Goal: Task Accomplishment & Management: Use online tool/utility

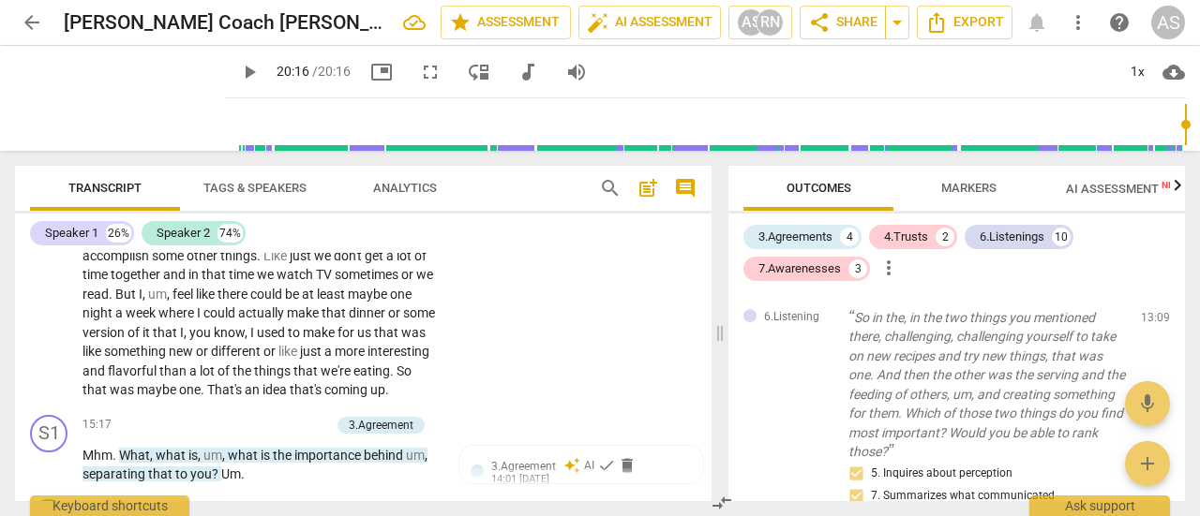
scroll to position [5868, 0]
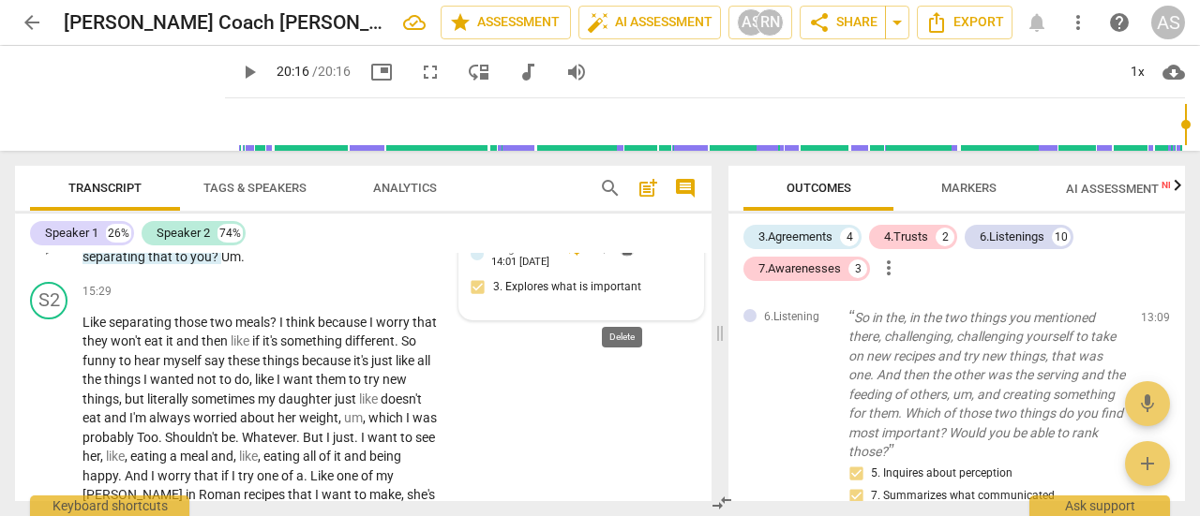
click at [620, 258] on span "delete" at bounding box center [627, 248] width 19 height 19
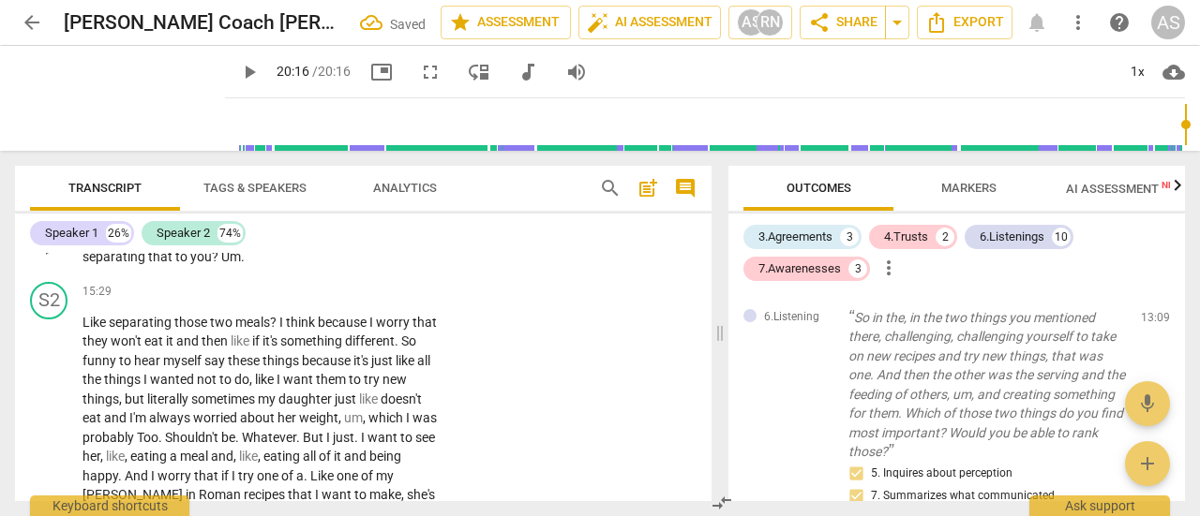
click at [356, 217] on p "Add competency" at bounding box center [380, 208] width 89 height 17
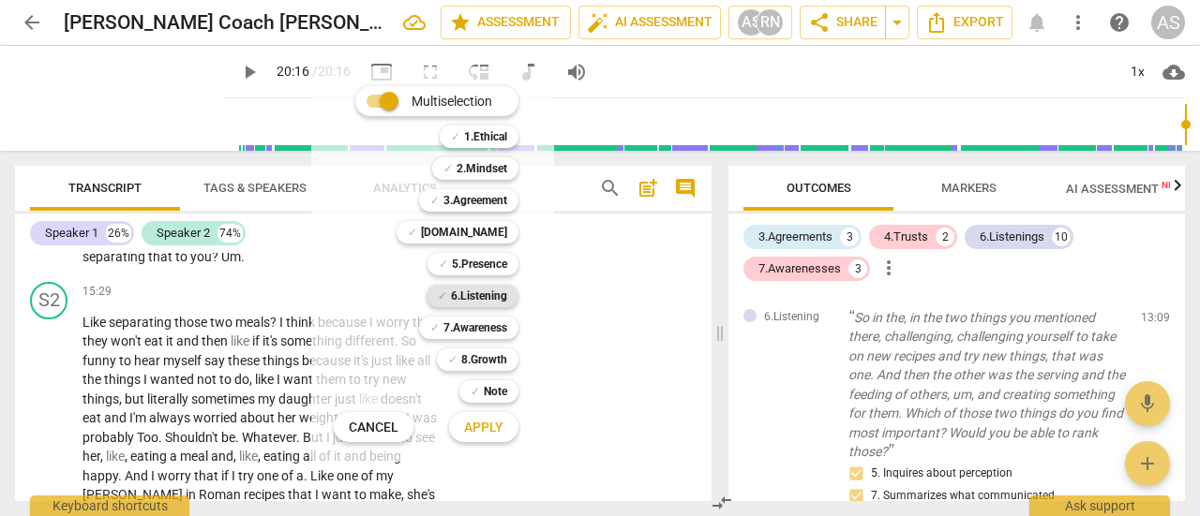
click at [483, 302] on b "6.Listening" at bounding box center [479, 296] width 56 height 22
click at [471, 333] on b "7.Awareness" at bounding box center [475, 328] width 64 height 22
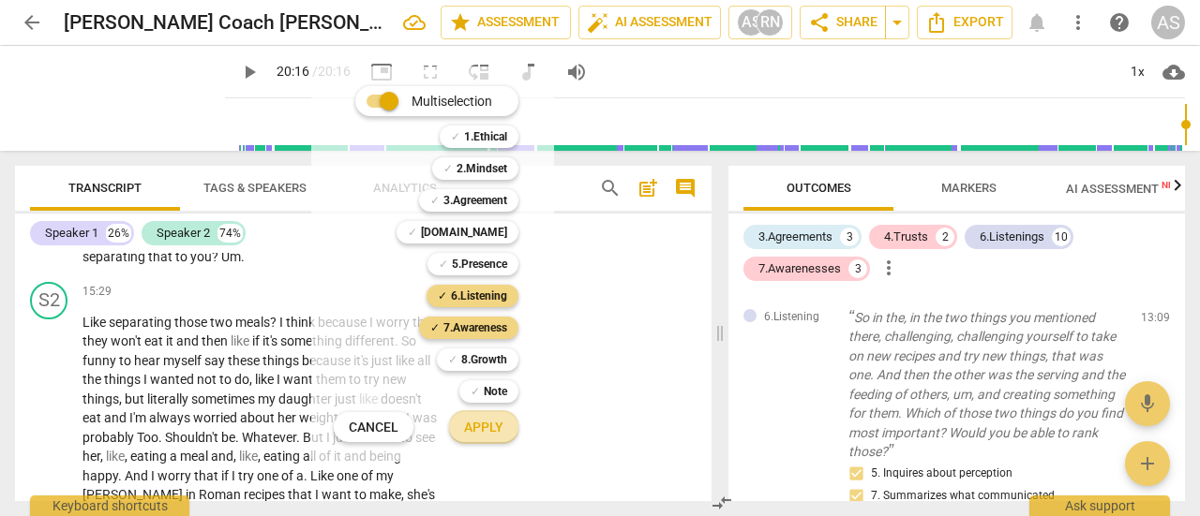
click at [485, 430] on span "Apply" at bounding box center [483, 428] width 39 height 19
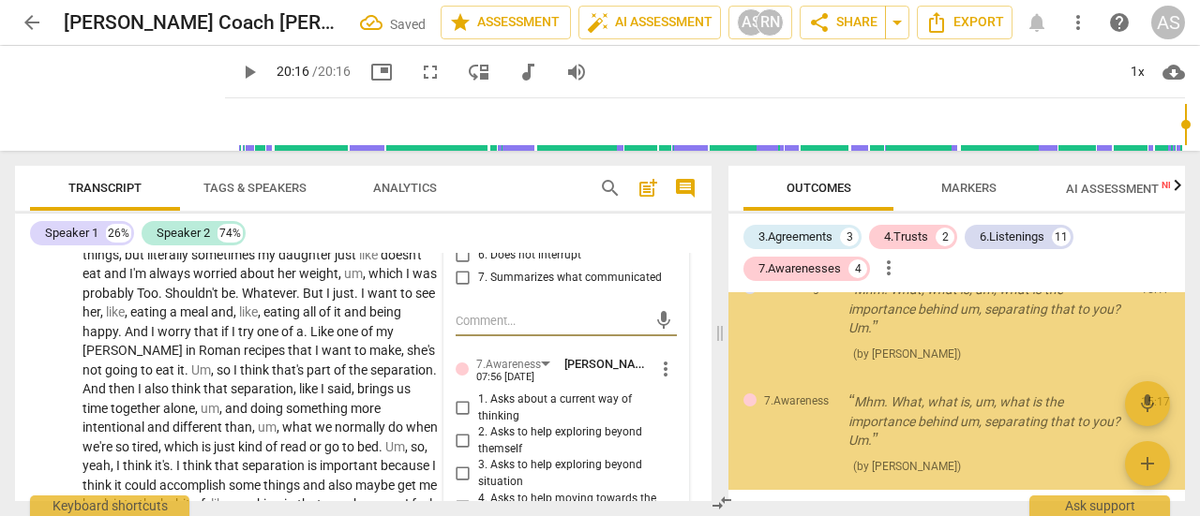
scroll to position [2797, 0]
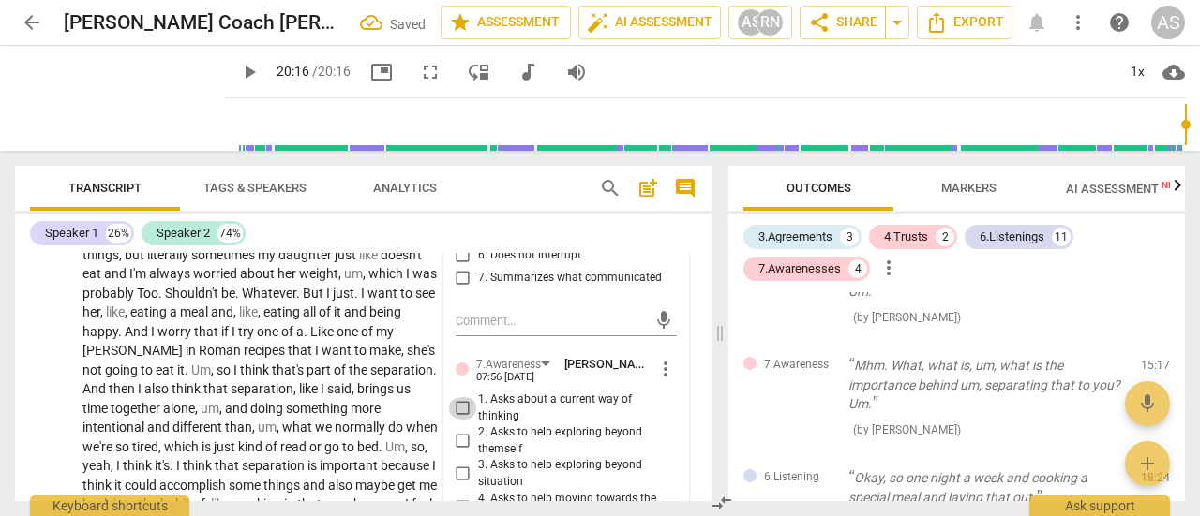
click at [457, 420] on input "1. Asks about a current way of thinking" at bounding box center [463, 408] width 30 height 22
checkbox input "true"
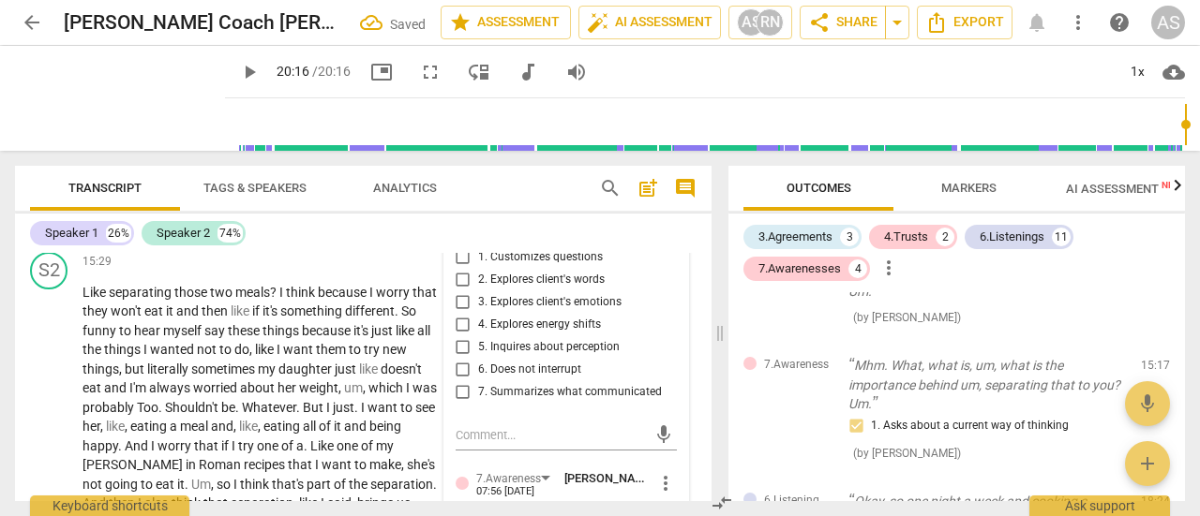
scroll to position [5887, 0]
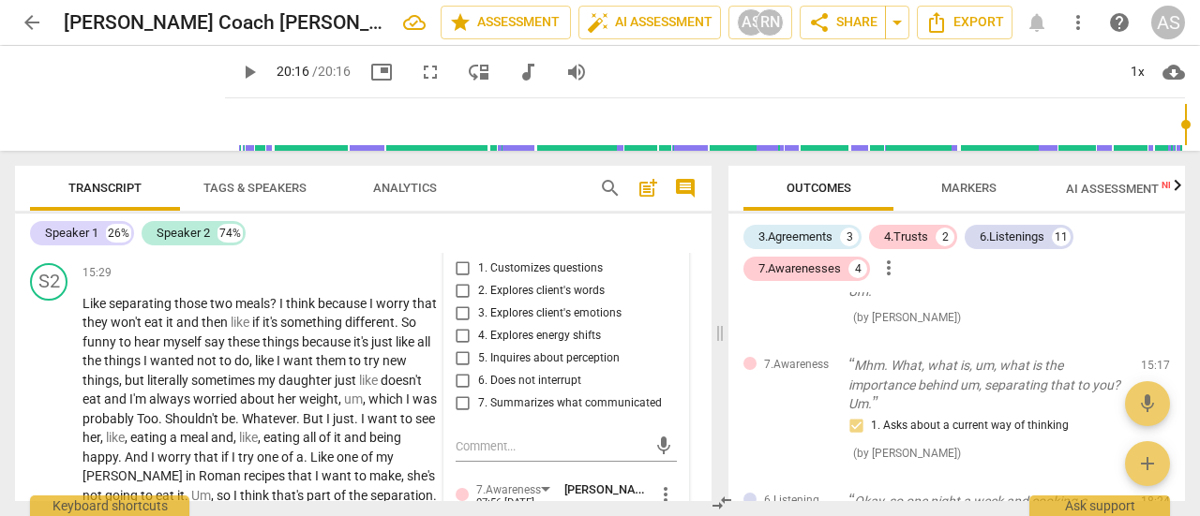
click at [456, 370] on input "5. Inquires about perception" at bounding box center [463, 359] width 30 height 22
checkbox input "true"
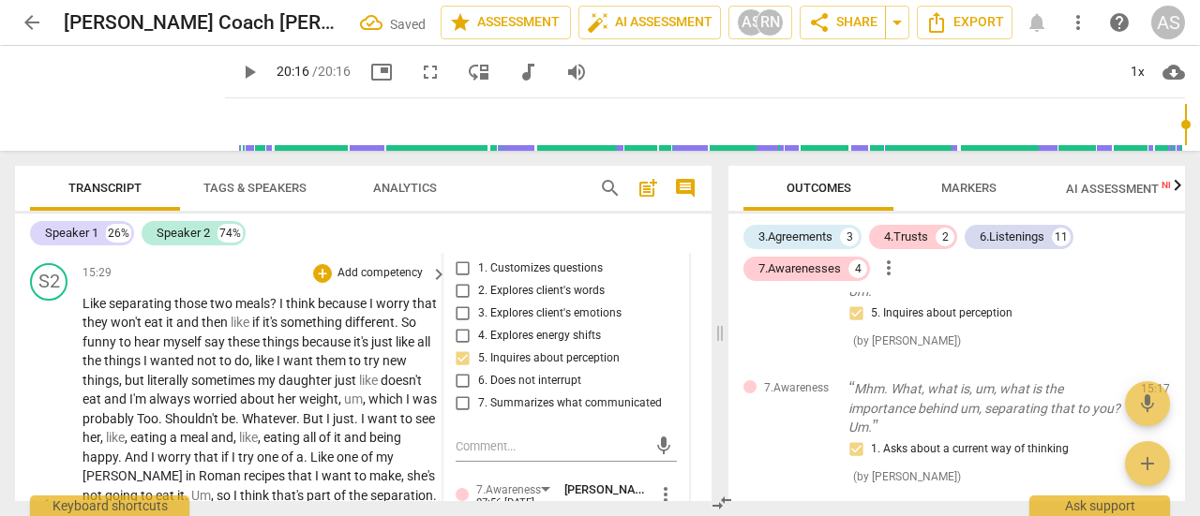
click at [316, 368] on span "want" at bounding box center [299, 360] width 33 height 15
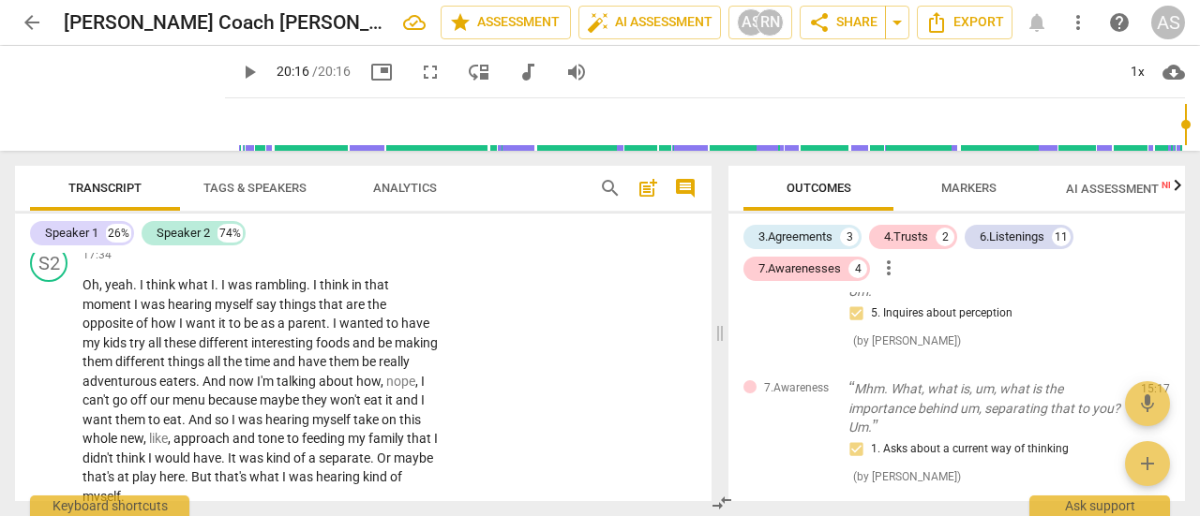
scroll to position [6433, 0]
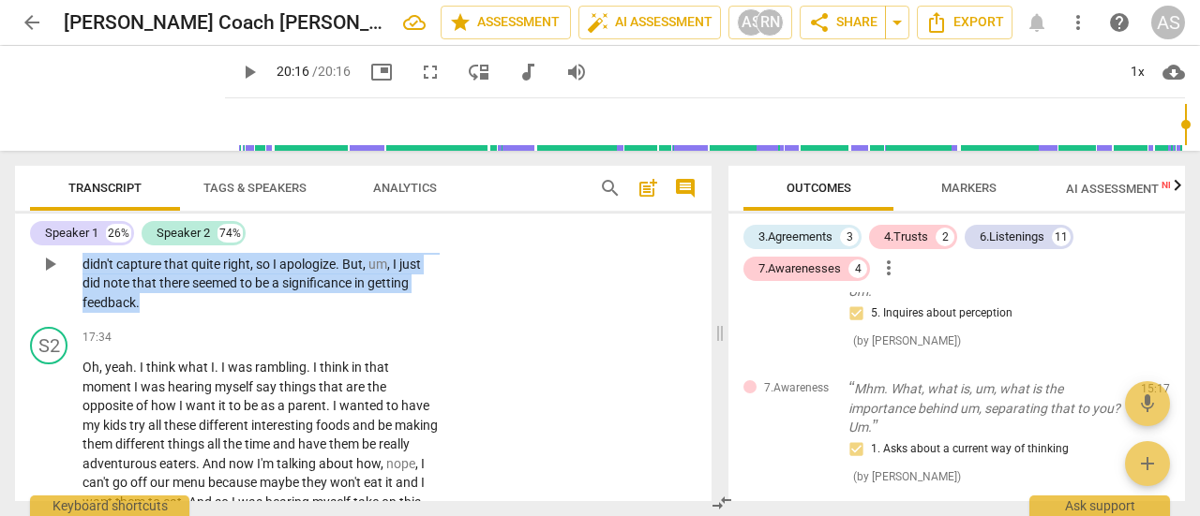
drag, startPoint x: 148, startPoint y: 385, endPoint x: 84, endPoint y: 302, distance: 105.0
click at [84, 302] on p "So you . You made a comment about , um , hearing you had said I . You wanted to…" at bounding box center [259, 265] width 355 height 97
click at [376, 204] on p "Add competency" at bounding box center [380, 195] width 89 height 17
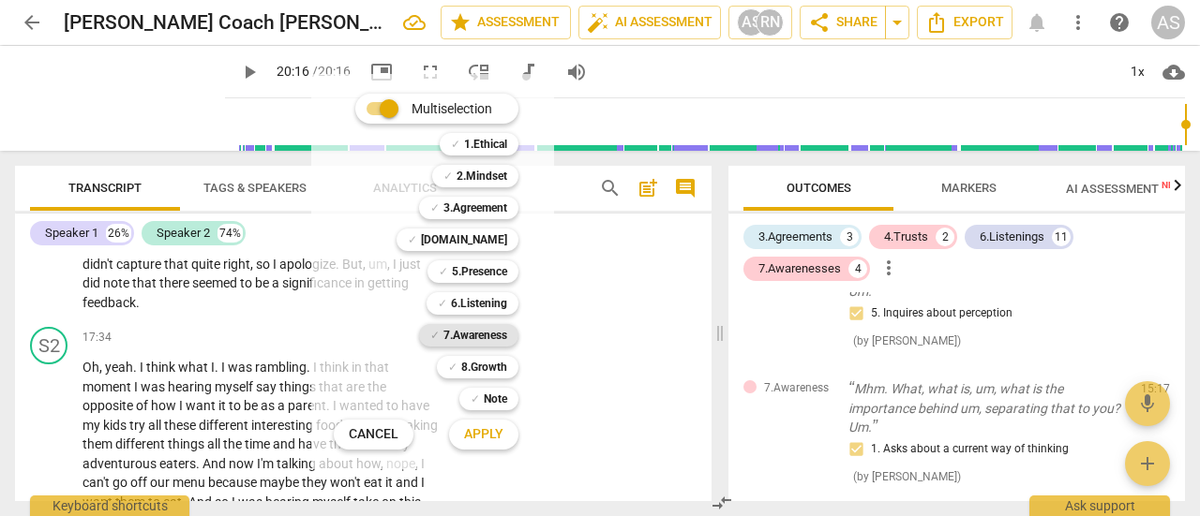
click at [470, 331] on b "7.Awareness" at bounding box center [475, 335] width 64 height 22
click at [483, 433] on span "Apply" at bounding box center [483, 435] width 39 height 19
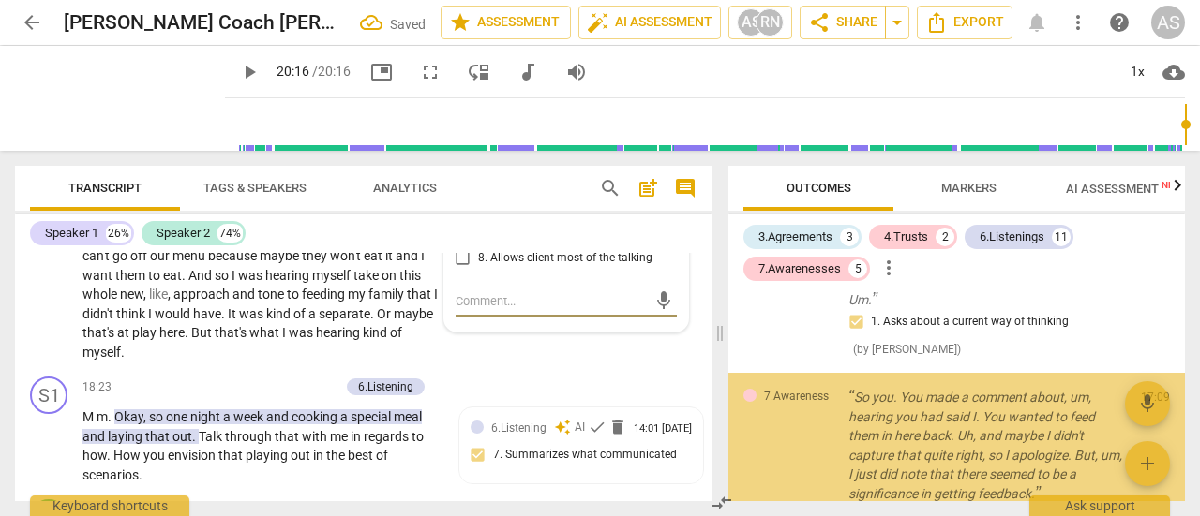
scroll to position [2986, 0]
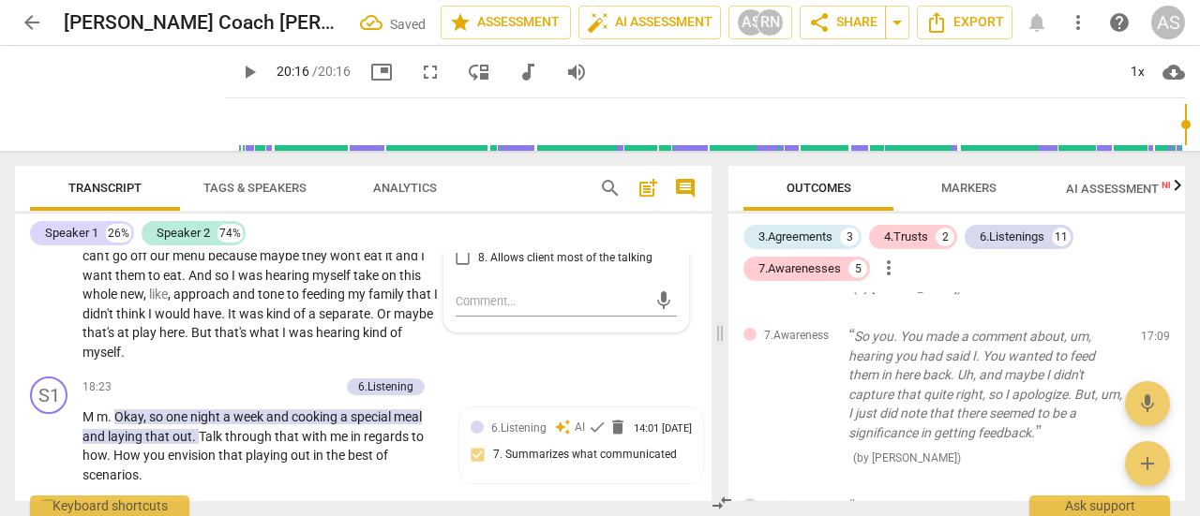
click at [457, 225] on input "6. Asks clear, open-ended questions" at bounding box center [463, 213] width 30 height 22
checkbox input "true"
click at [458, 247] on input "7. Uses concise language" at bounding box center [463, 236] width 30 height 22
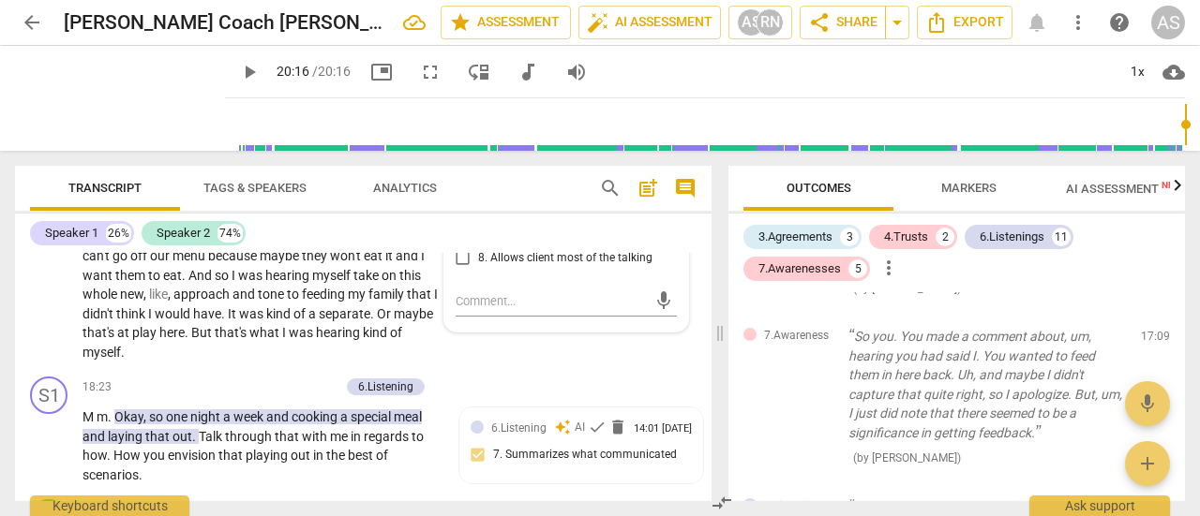
checkbox input "true"
click at [457, 270] on input "8. Allows client most of the talking" at bounding box center [463, 258] width 30 height 22
checkbox input "true"
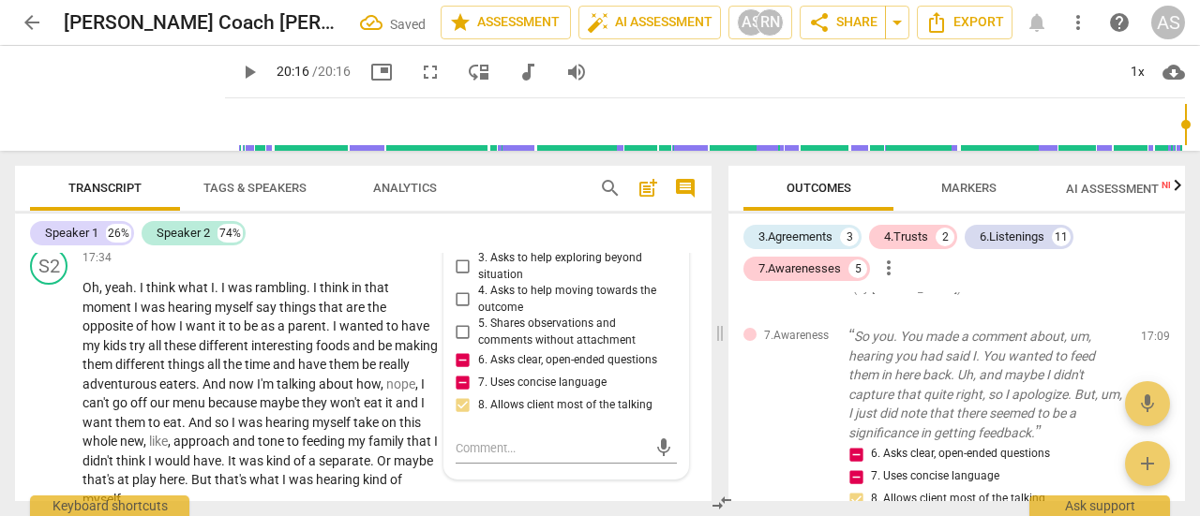
scroll to position [6509, 0]
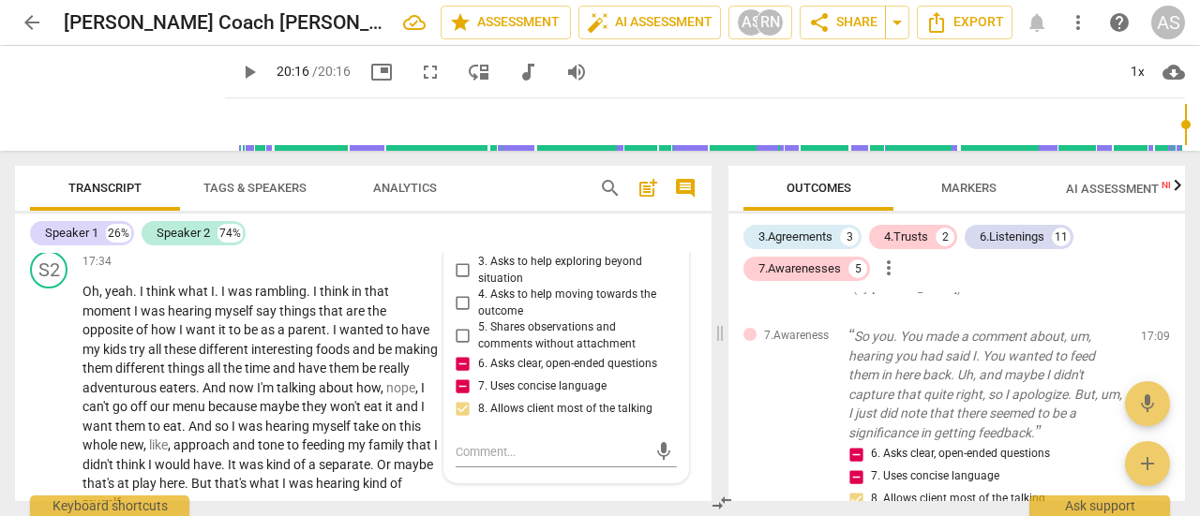
click at [457, 249] on input "2. Asks to help exploring beyond themself" at bounding box center [463, 238] width 30 height 22
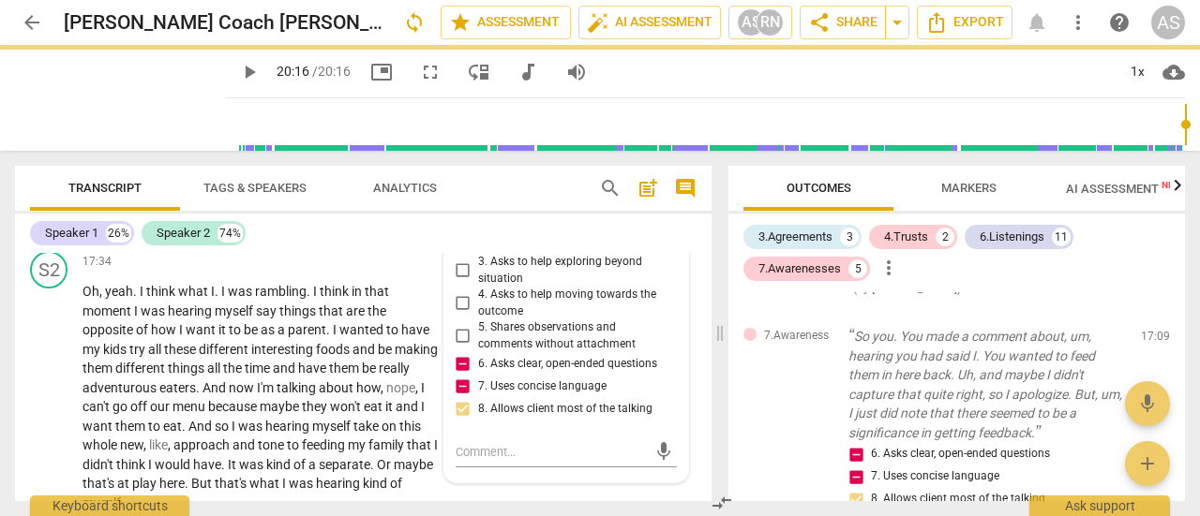
click at [457, 249] on input "2. Asks to help exploring beyond themself" at bounding box center [463, 238] width 30 height 22
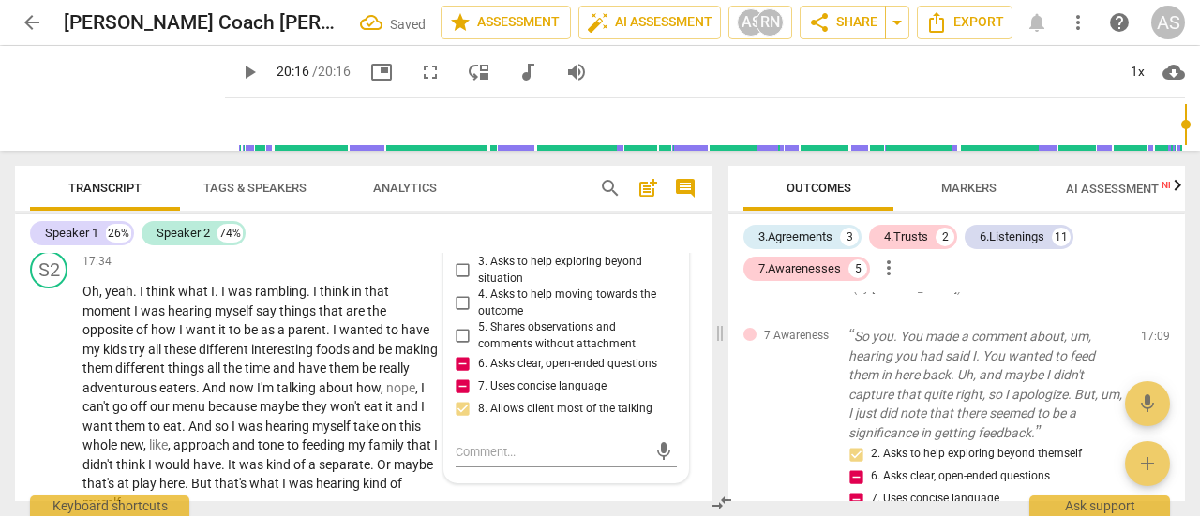
click at [457, 249] on input "2. Asks to help exploring beyond themself" at bounding box center [463, 238] width 30 height 22
checkbox input "true"
click at [305, 357] on span "interesting" at bounding box center [283, 349] width 65 height 15
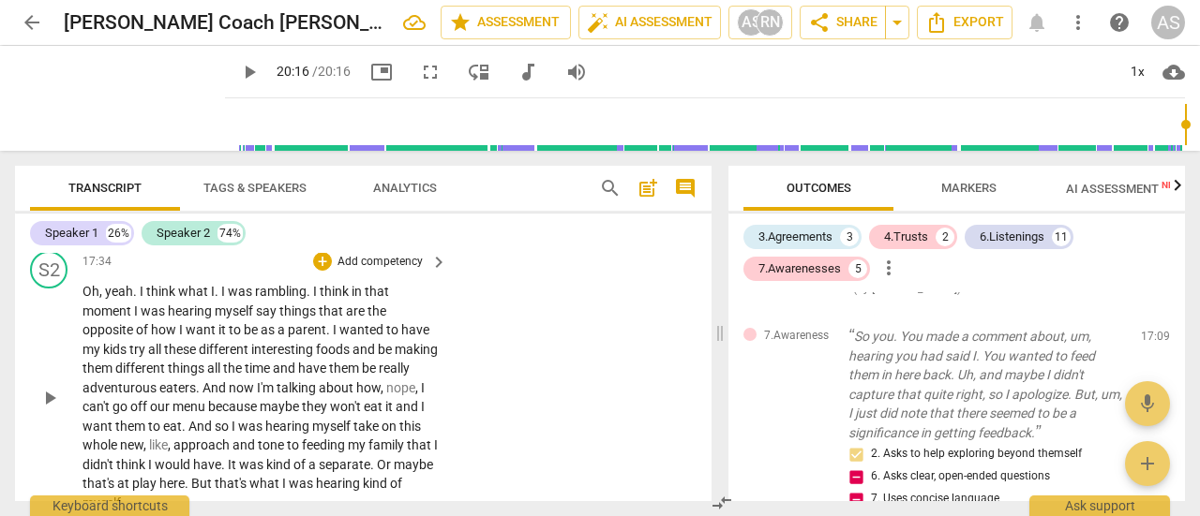
type input "1216"
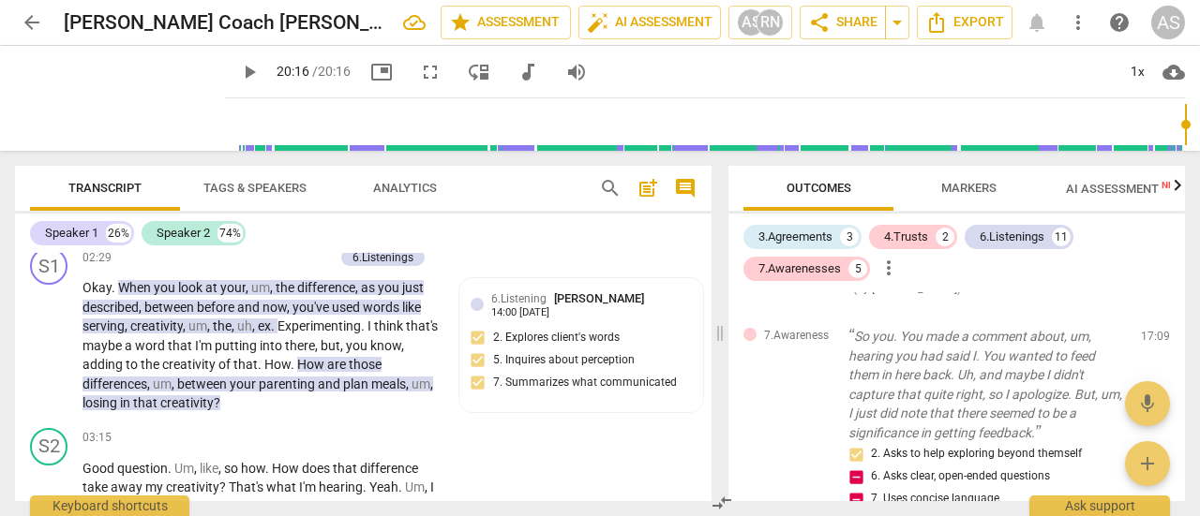
scroll to position [1087, 0]
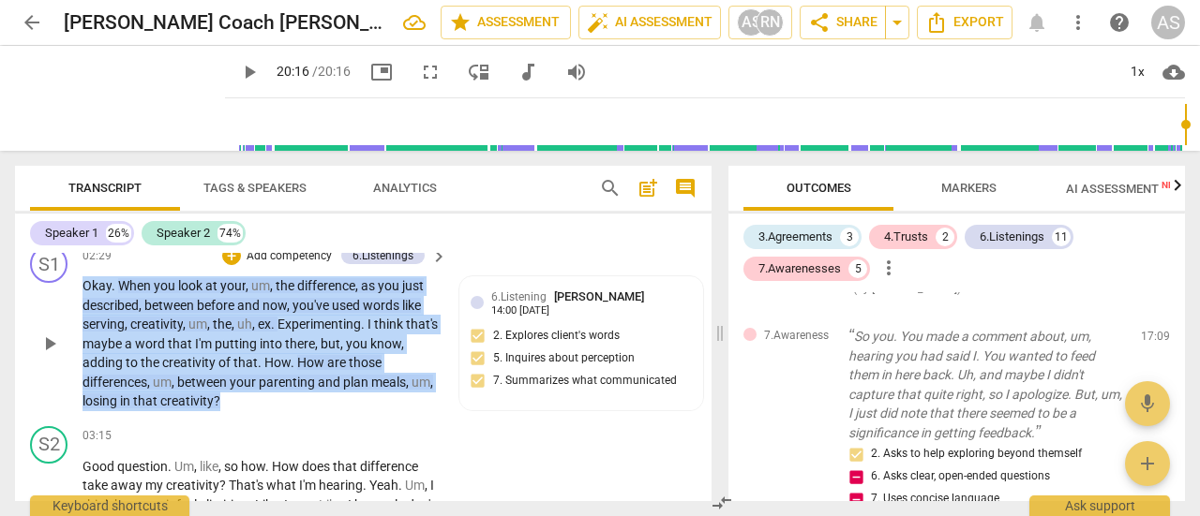
drag, startPoint x: 268, startPoint y: 423, endPoint x: 77, endPoint y: 297, distance: 228.8
click at [77, 297] on div "S1 play_arrow pause 02:29 + Add competency 6.Listenings keyboard_arrow_right Ok…" at bounding box center [363, 328] width 696 height 181
click at [383, 264] on div "6.Listenings" at bounding box center [382, 255] width 61 height 17
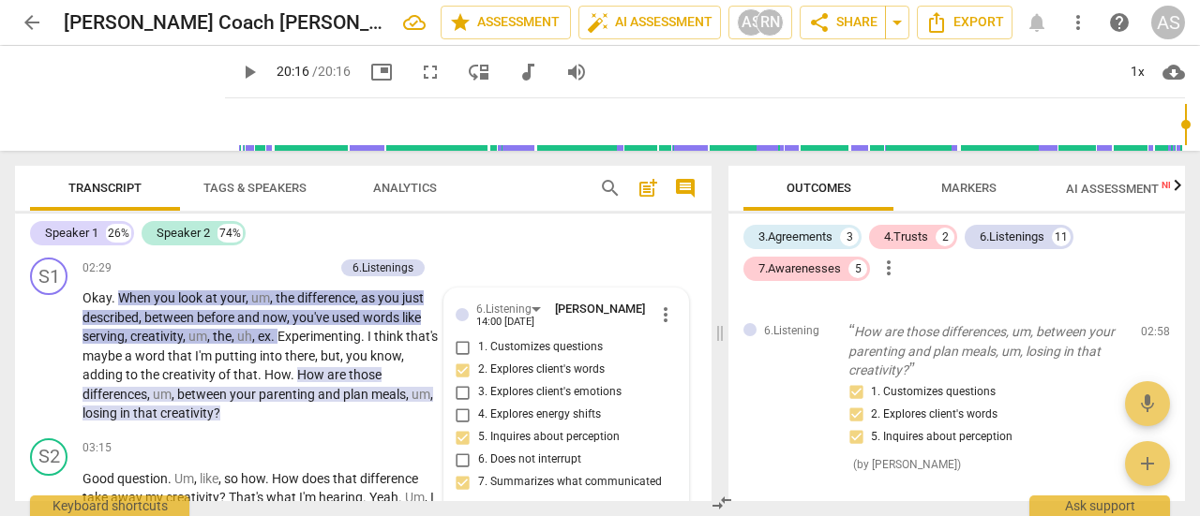
scroll to position [1034, 0]
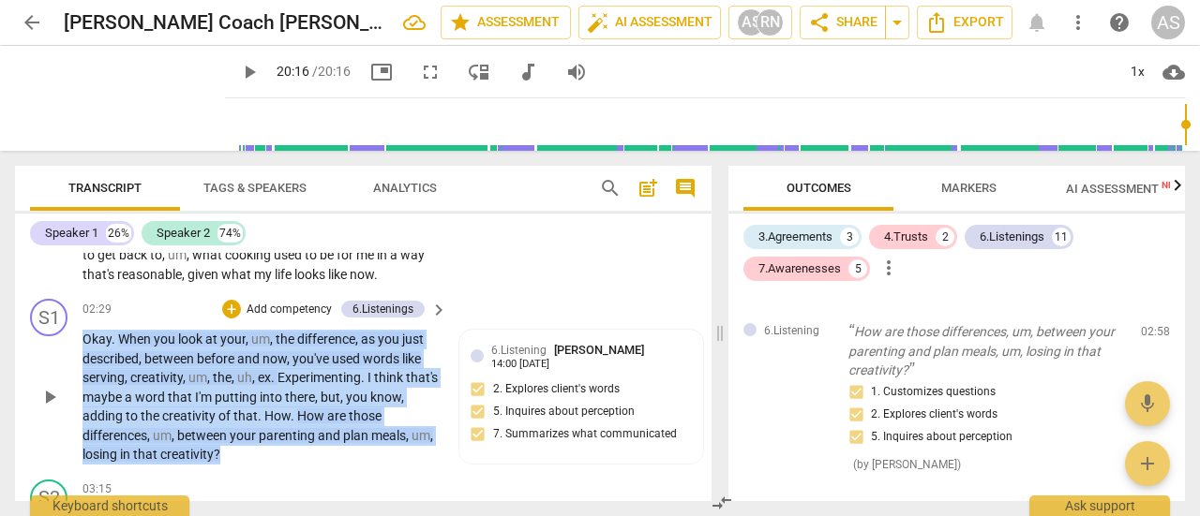
drag, startPoint x: 84, startPoint y: 356, endPoint x: 270, endPoint y: 476, distance: 221.0
click at [270, 465] on p "Okay . When you look at your , um , the difference , as you just described , be…" at bounding box center [259, 397] width 355 height 135
click at [264, 319] on p "Add competency" at bounding box center [289, 310] width 89 height 17
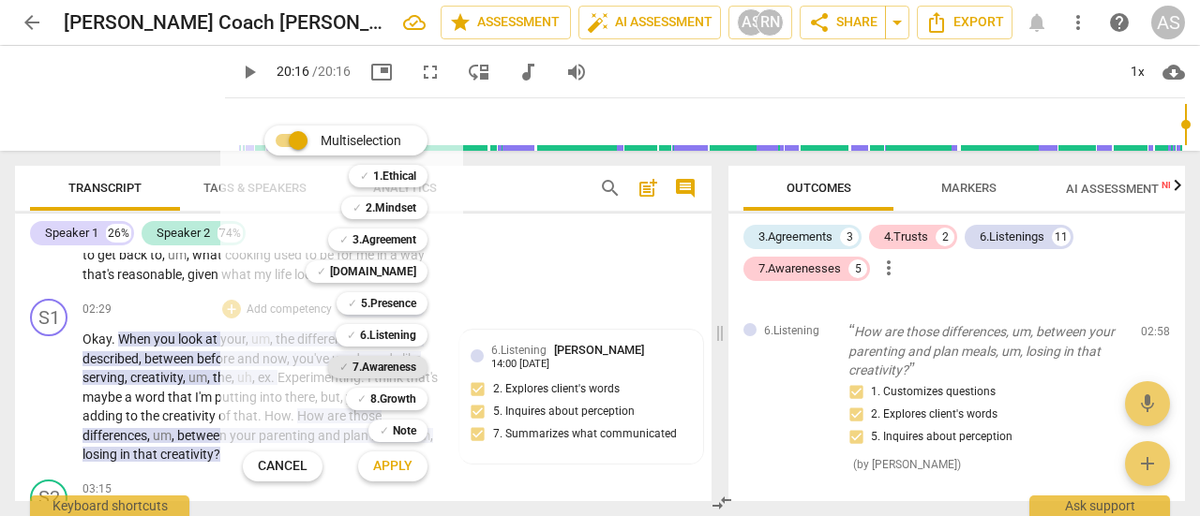
click at [386, 367] on b "7.Awareness" at bounding box center [384, 367] width 64 height 22
click at [385, 477] on button "Apply" at bounding box center [392, 467] width 69 height 34
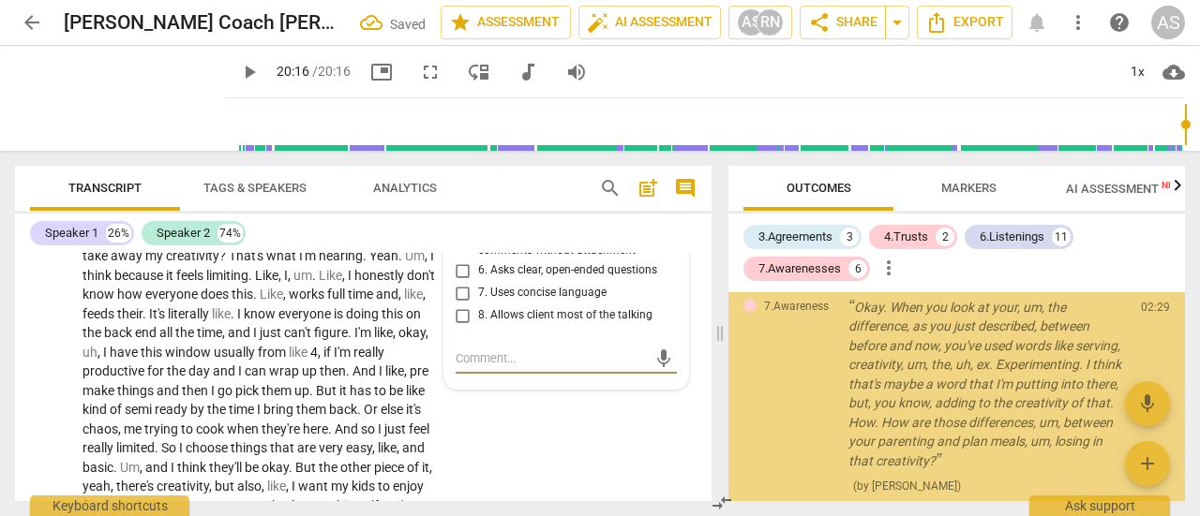
scroll to position [420, 0]
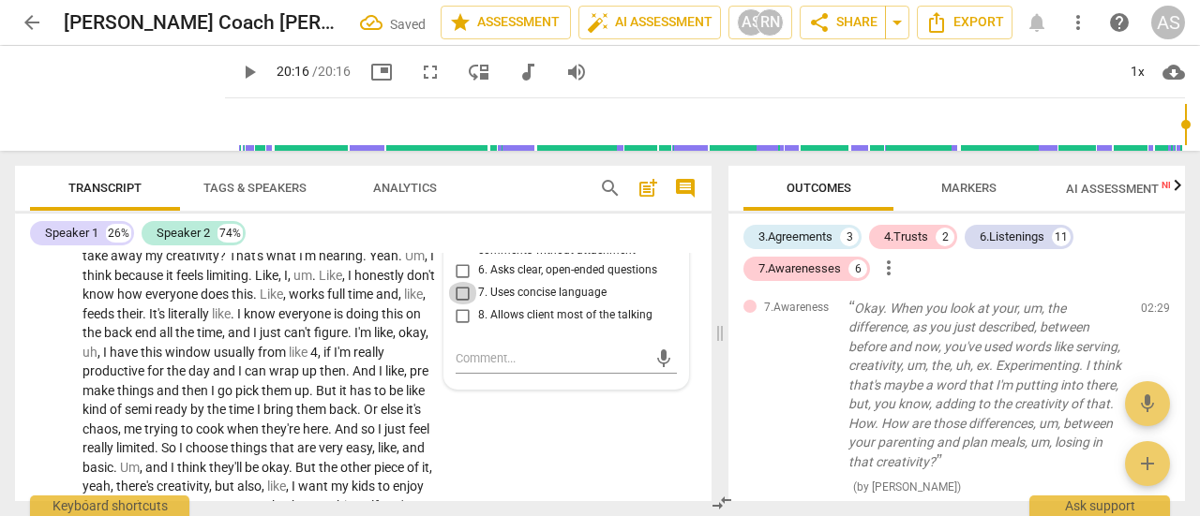
click at [457, 305] on input "7. Uses concise language" at bounding box center [463, 293] width 30 height 22
checkbox input "true"
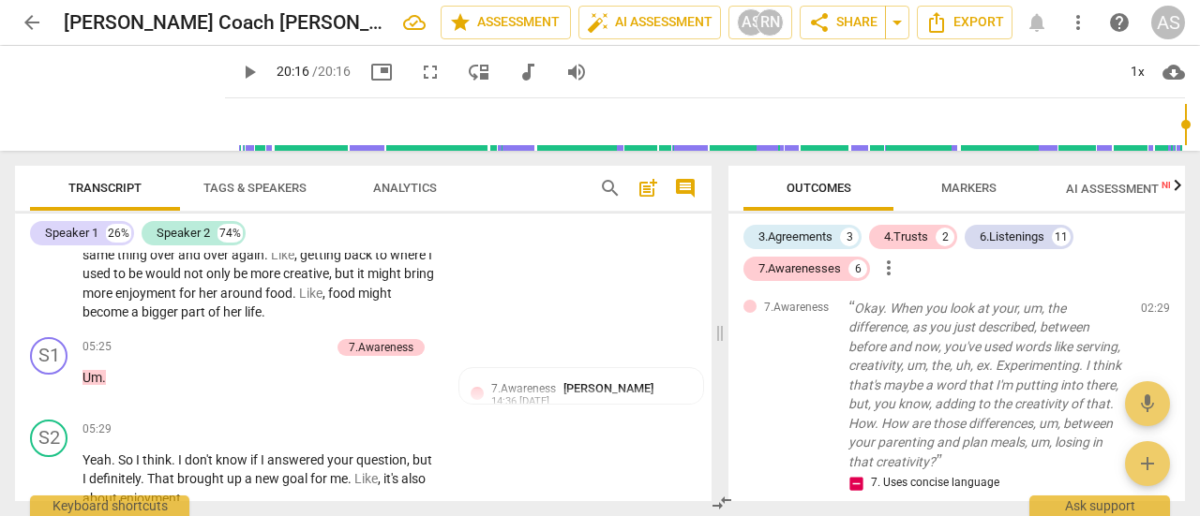
scroll to position [1841, 0]
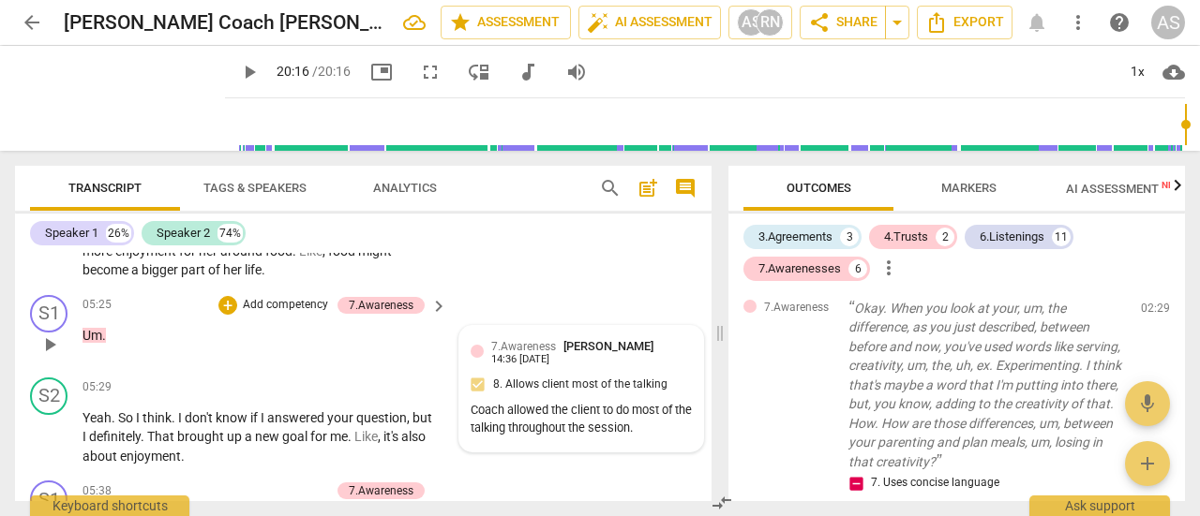
click at [575, 367] on div "7.Awareness [PERSON_NAME] 14:36 [DATE]" at bounding box center [591, 351] width 201 height 29
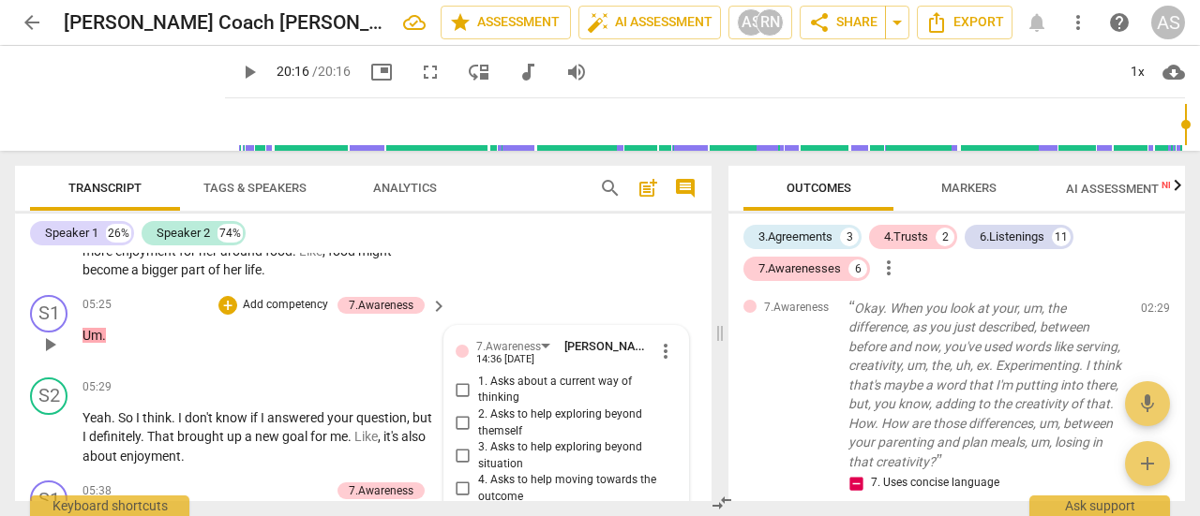
click at [658, 363] on span "more_vert" at bounding box center [665, 351] width 22 height 22
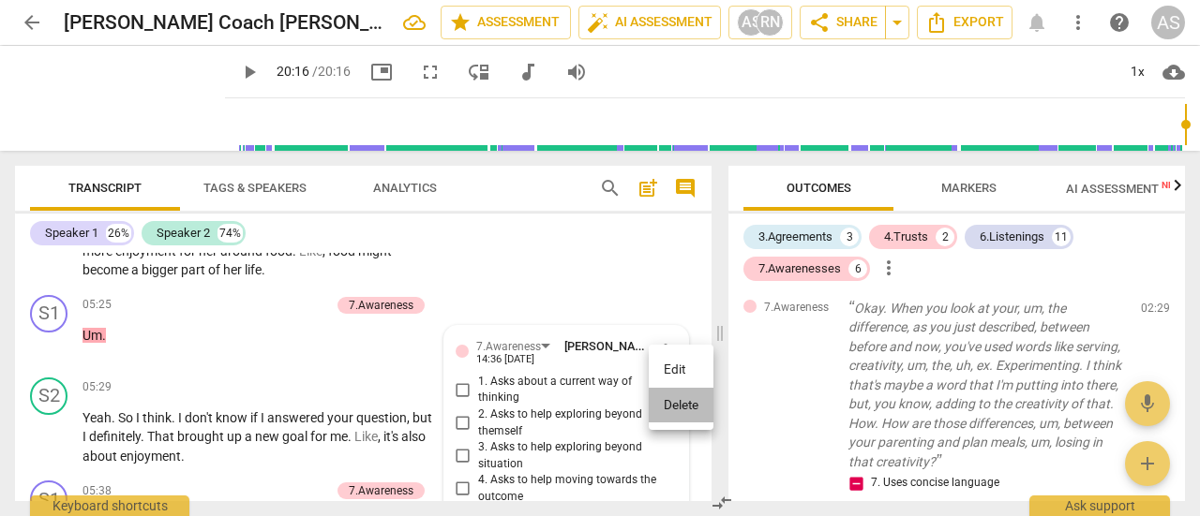
click at [667, 414] on li "Delete" at bounding box center [681, 406] width 65 height 36
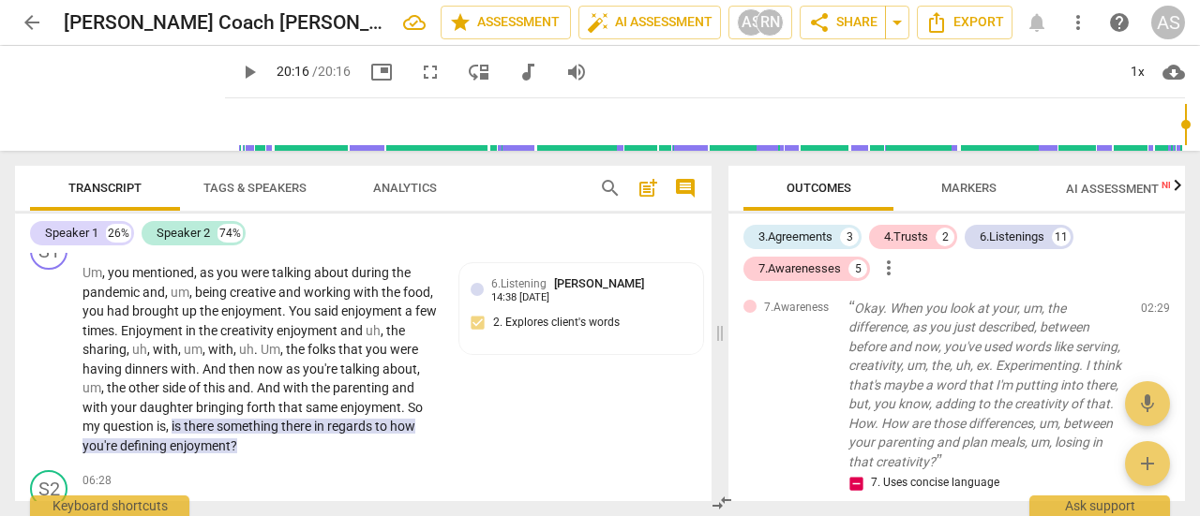
scroll to position [2275, 0]
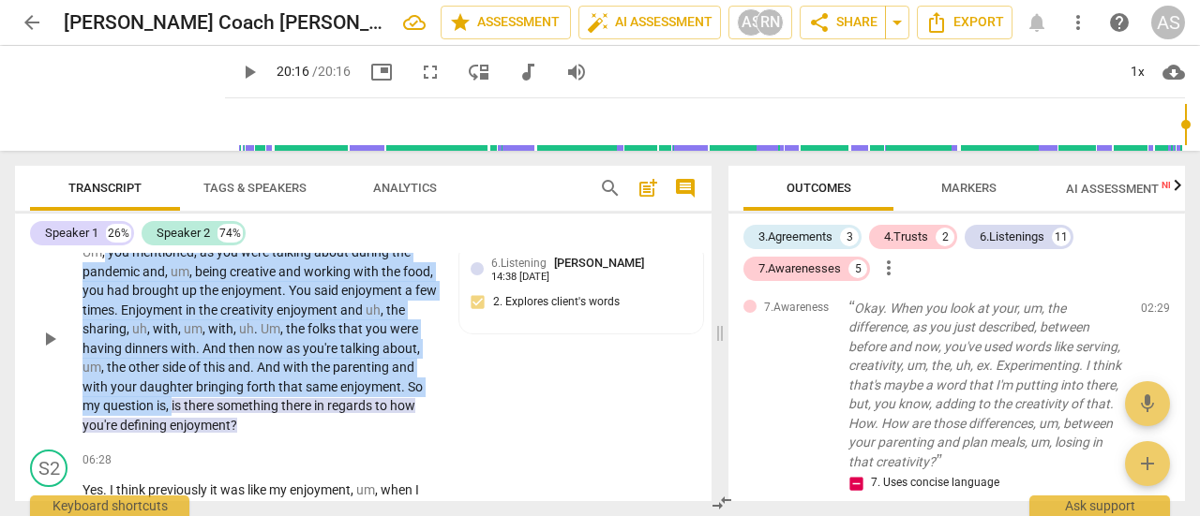
drag, startPoint x: 105, startPoint y: 270, endPoint x: 172, endPoint y: 424, distance: 167.9
click at [172, 424] on p "Um , you mentioned , as you were talking about during the pandemic and , um , b…" at bounding box center [259, 339] width 355 height 192
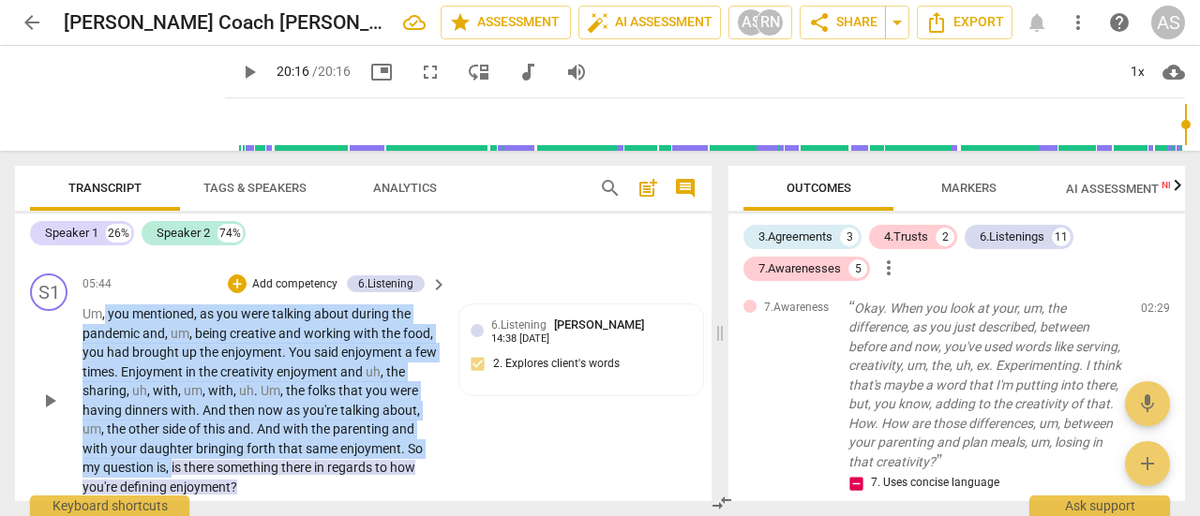
click at [272, 380] on span "creativity" at bounding box center [248, 372] width 56 height 15
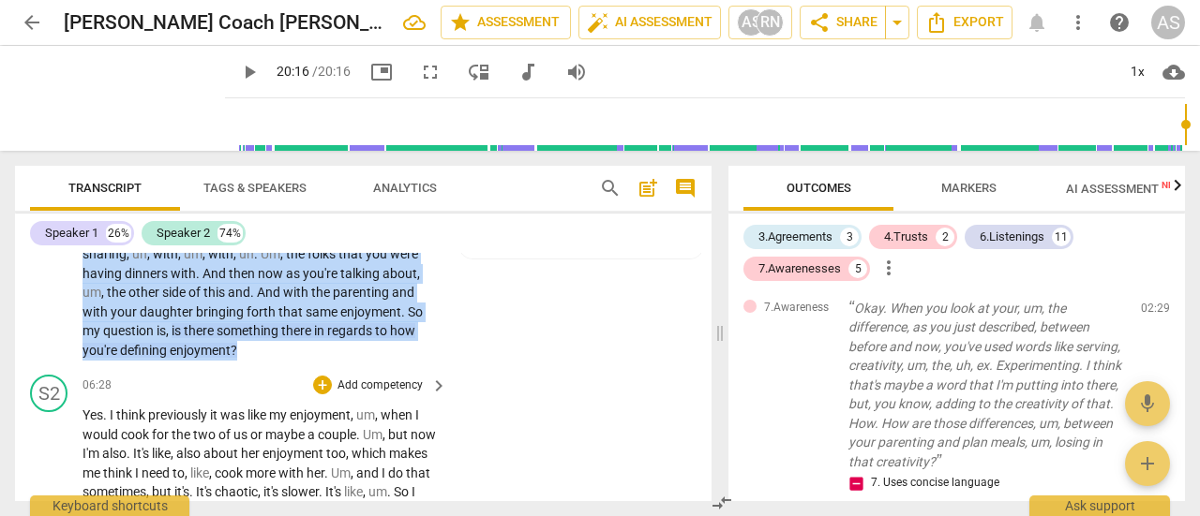
scroll to position [2366, 0]
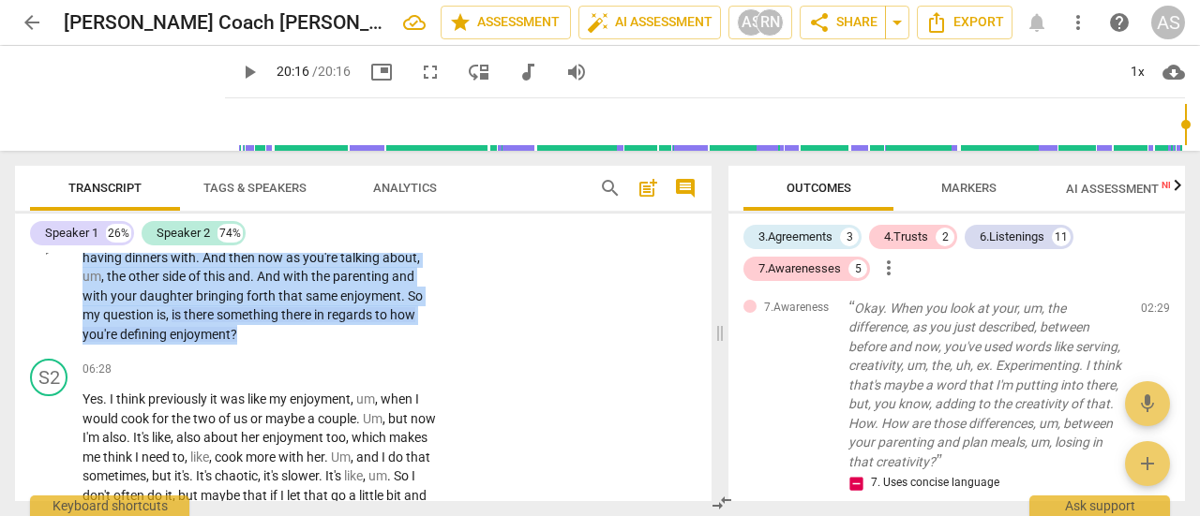
drag, startPoint x: 107, startPoint y: 334, endPoint x: 257, endPoint y: 352, distance: 151.0
click at [257, 344] on p "Um , you mentioned , as you were talking about during the pandemic and , um , b…" at bounding box center [259, 248] width 355 height 192
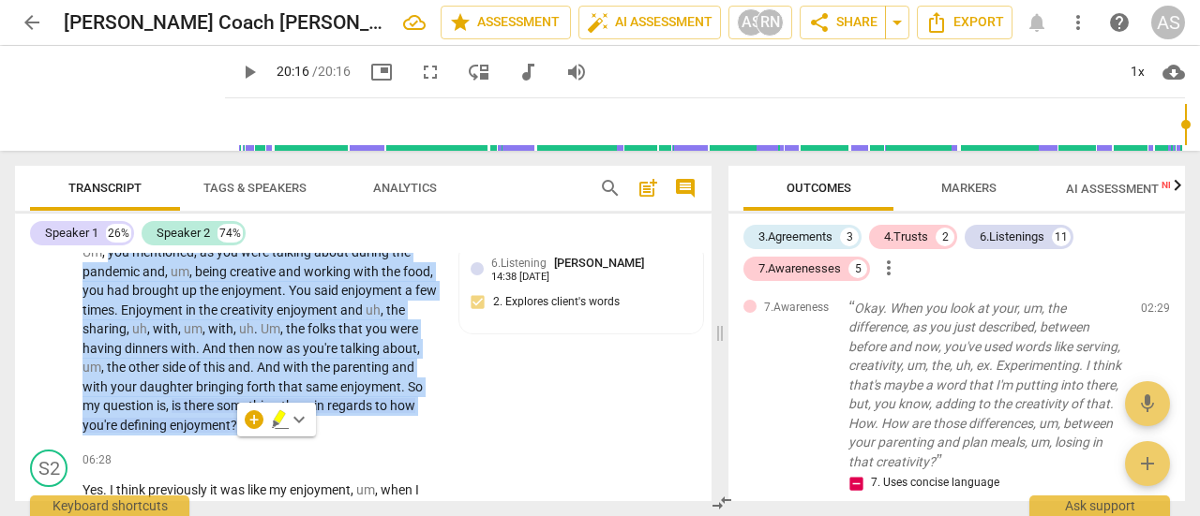
scroll to position [2234, 0]
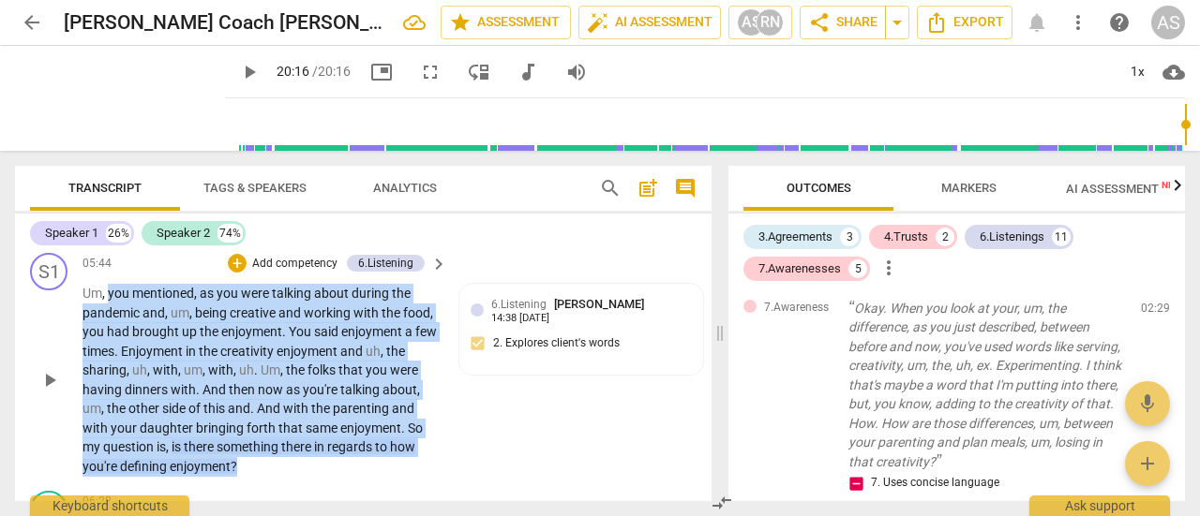
click at [283, 273] on p "Add competency" at bounding box center [294, 264] width 89 height 17
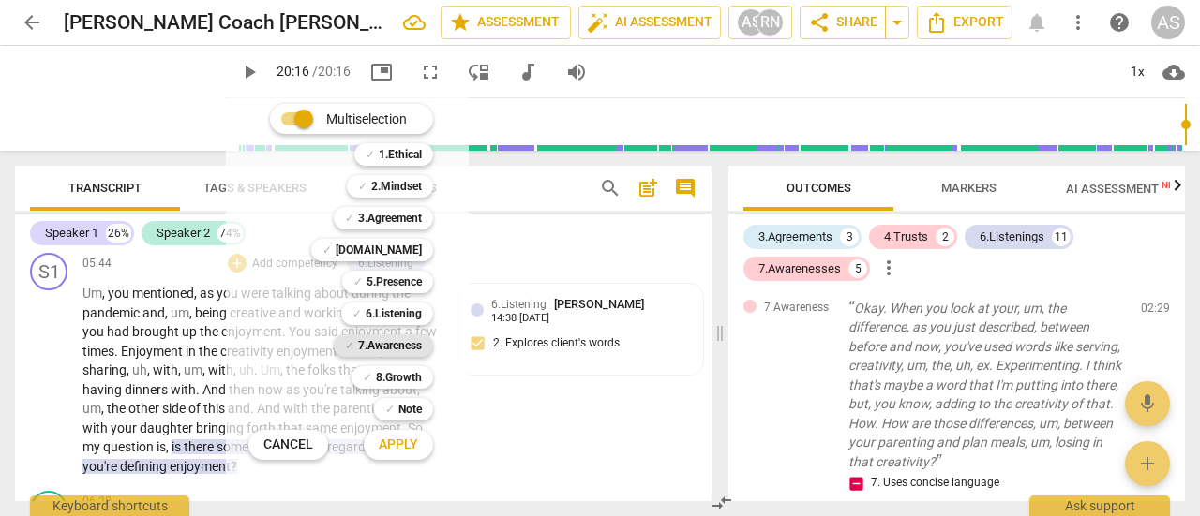
click at [385, 346] on b "7.Awareness" at bounding box center [390, 346] width 64 height 22
click at [402, 447] on span "Apply" at bounding box center [398, 445] width 39 height 19
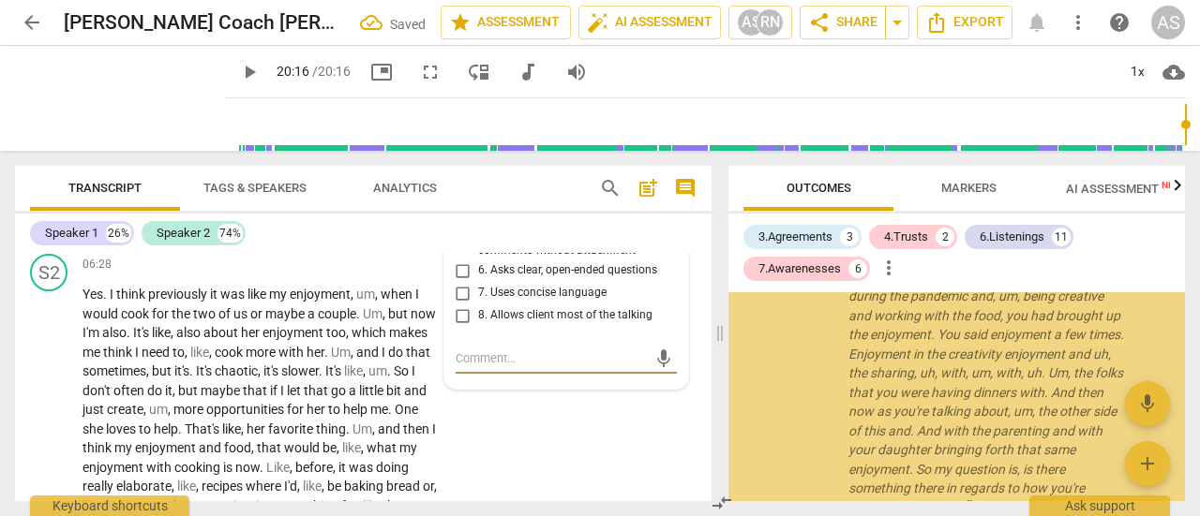
scroll to position [1218, 0]
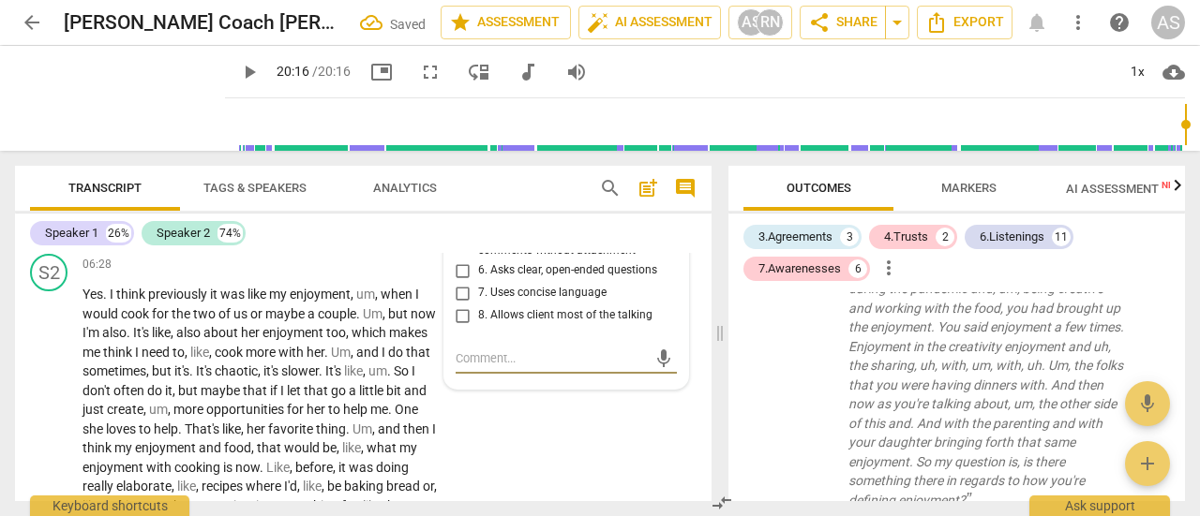
click at [459, 305] on input "7. Uses concise language" at bounding box center [463, 293] width 30 height 22
click at [461, 305] on input "7. Uses concise language" at bounding box center [463, 293] width 30 height 22
checkbox input "true"
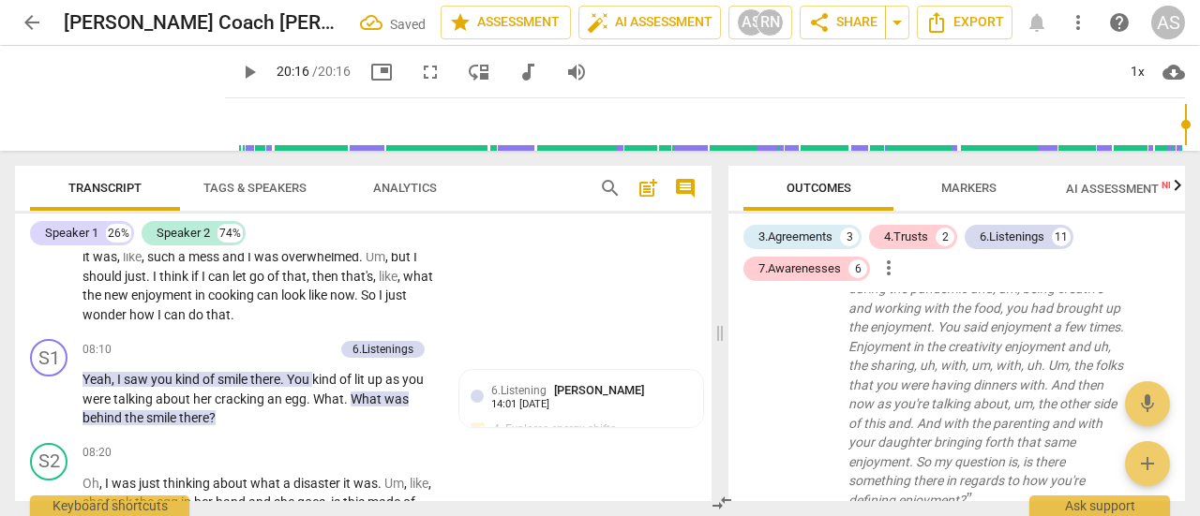
scroll to position [2875, 0]
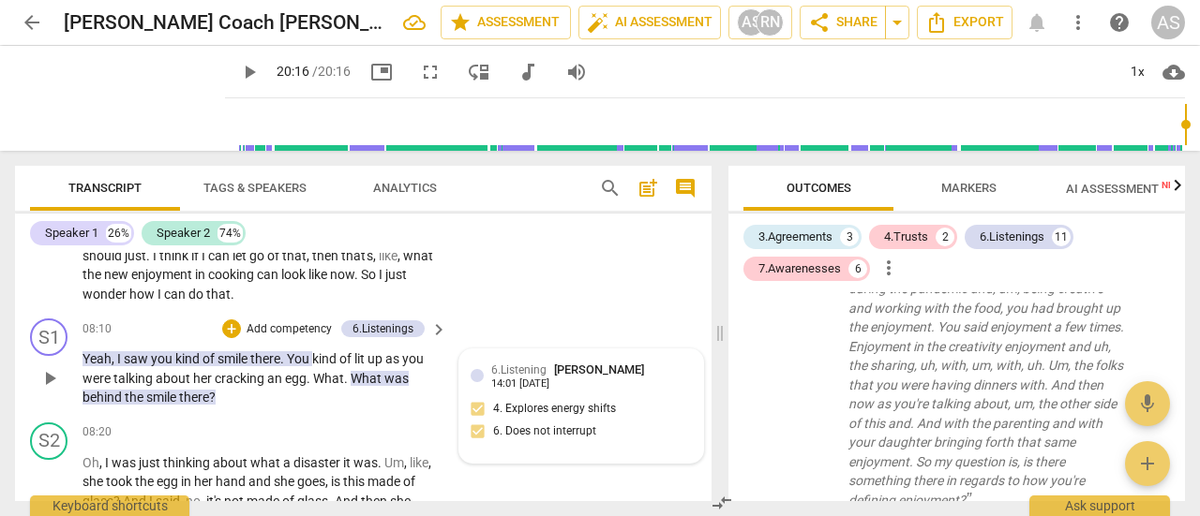
click at [654, 385] on div "6.Listening [PERSON_NAME] 14:01 [DATE]" at bounding box center [591, 375] width 201 height 29
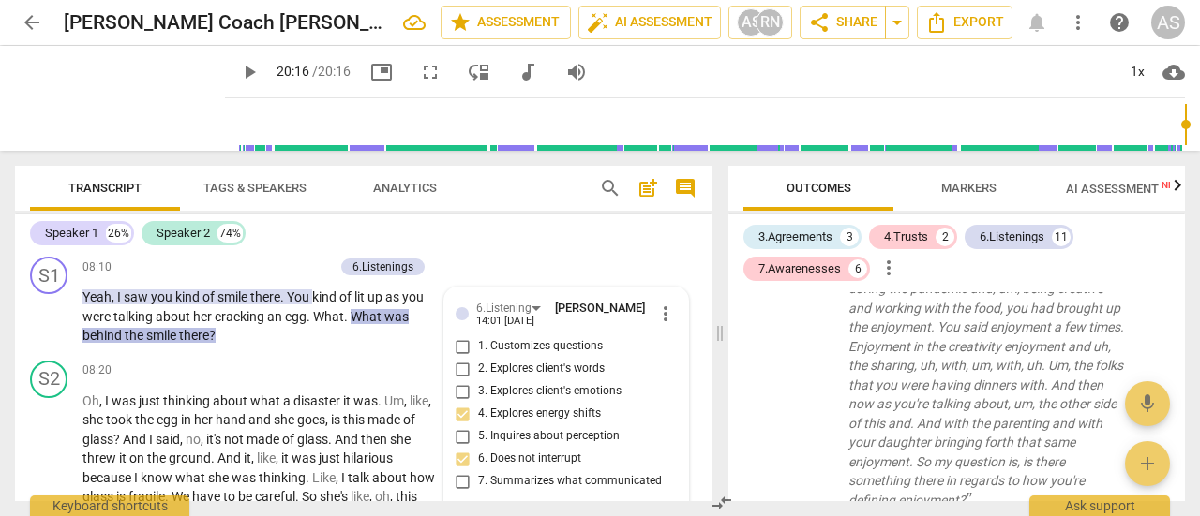
scroll to position [2896, 0]
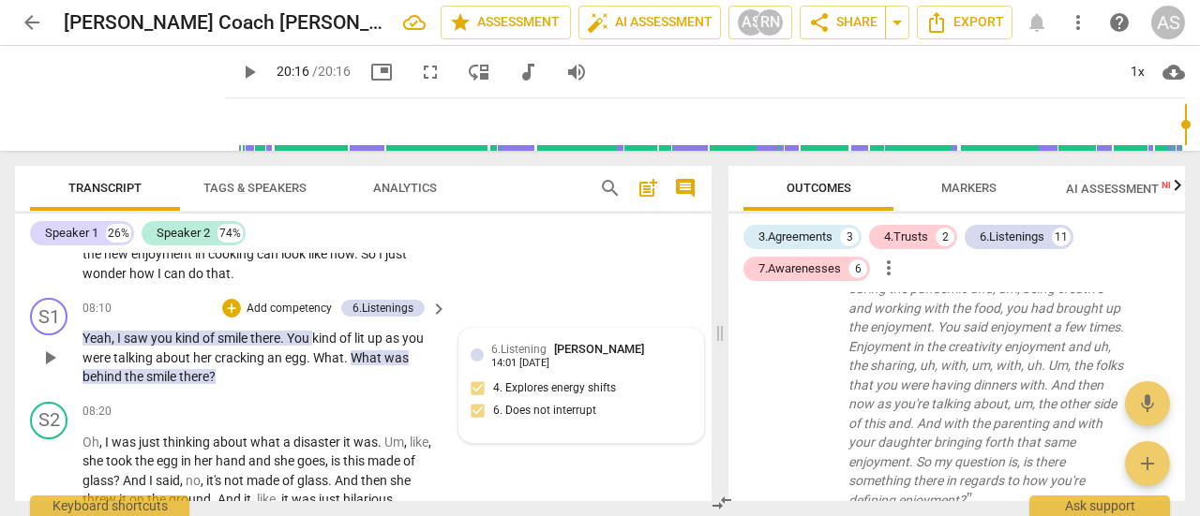
click at [604, 356] on span "[PERSON_NAME]" at bounding box center [599, 349] width 90 height 14
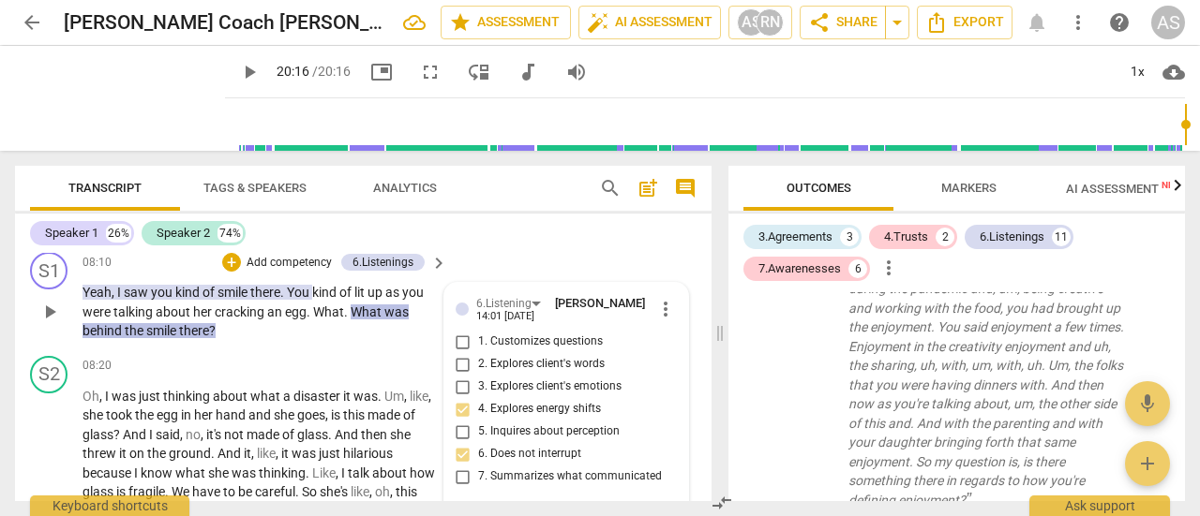
scroll to position [2941, 0]
click at [656, 322] on span "more_vert" at bounding box center [665, 310] width 22 height 22
click at [678, 365] on li "Delete" at bounding box center [681, 364] width 65 height 36
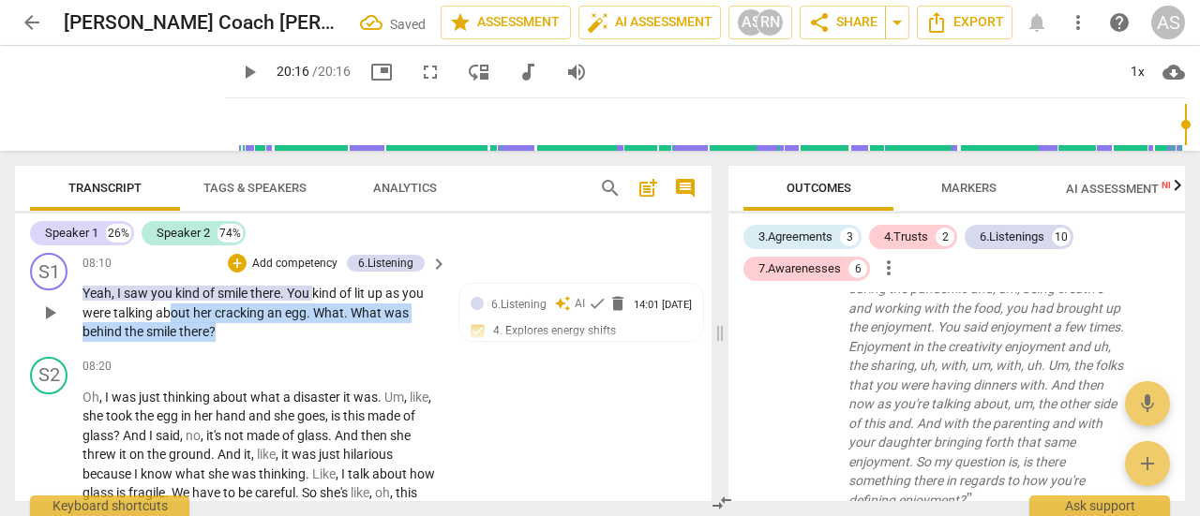
drag, startPoint x: 244, startPoint y: 352, endPoint x: 200, endPoint y: 337, distance: 46.9
click at [171, 338] on p "Yeah , I saw you kind of smile there . You kind of lit up as you were talking a…" at bounding box center [259, 313] width 355 height 58
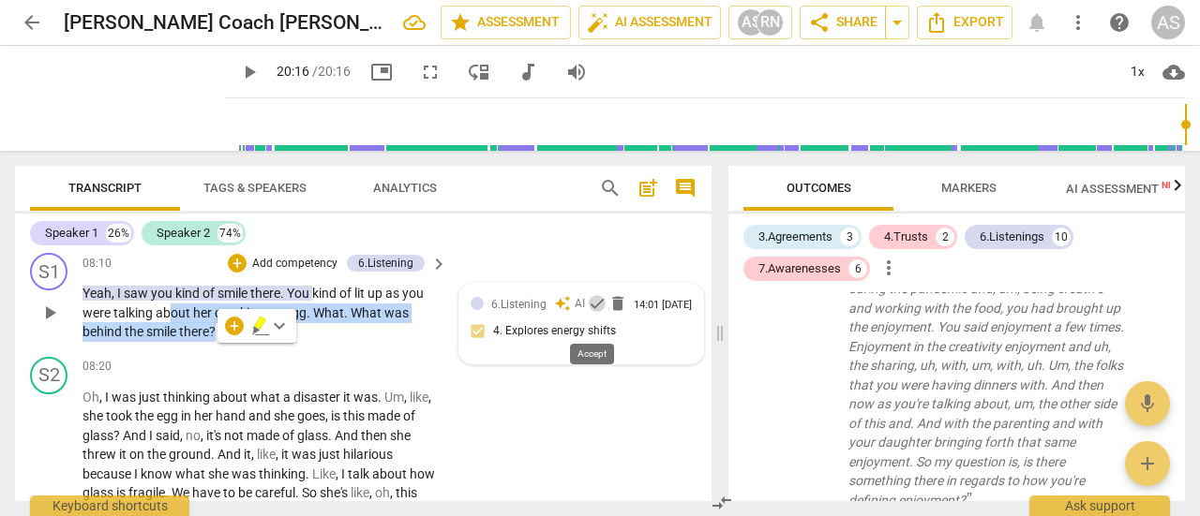
click at [592, 313] on span "check" at bounding box center [597, 303] width 19 height 19
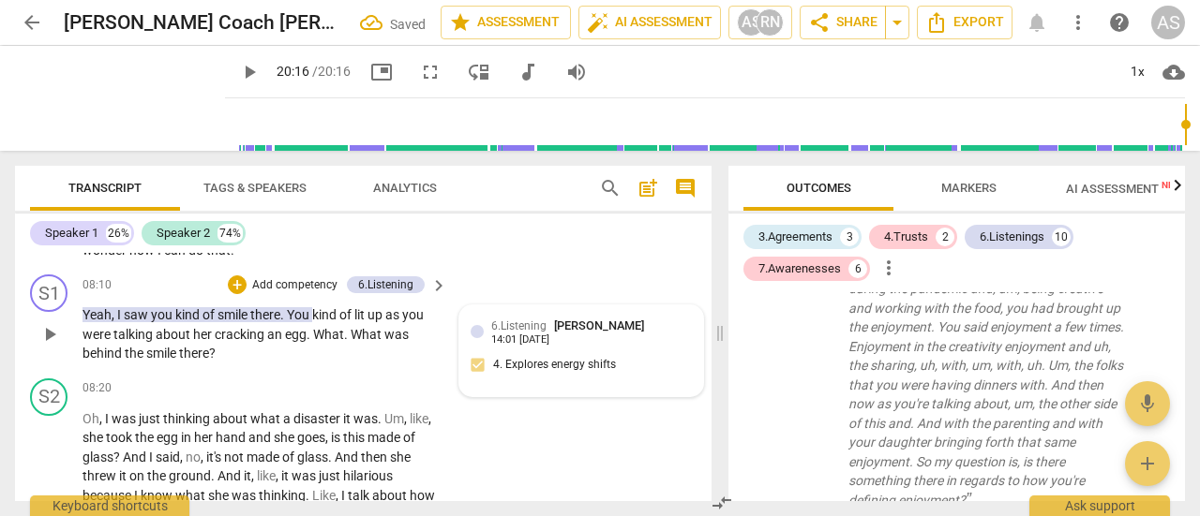
scroll to position [2909, 0]
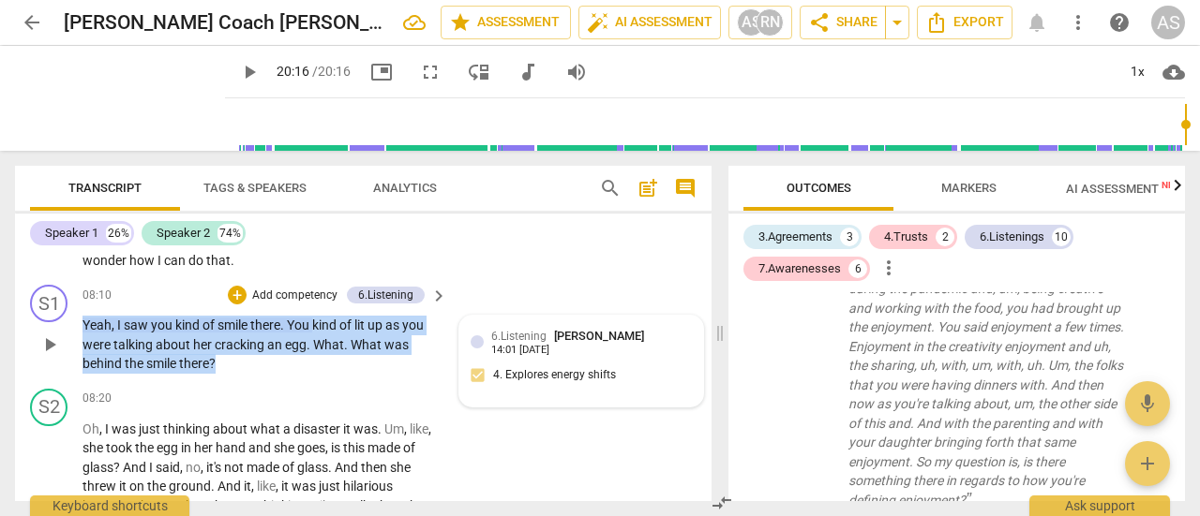
drag, startPoint x: 245, startPoint y: 382, endPoint x: 79, endPoint y: 348, distance: 169.3
click at [79, 348] on div "S1 play_arrow pause 08:10 + Add competency 6.Listening keyboard_arrow_right Yea…" at bounding box center [363, 329] width 696 height 104
click at [291, 305] on p "Add competency" at bounding box center [294, 296] width 89 height 17
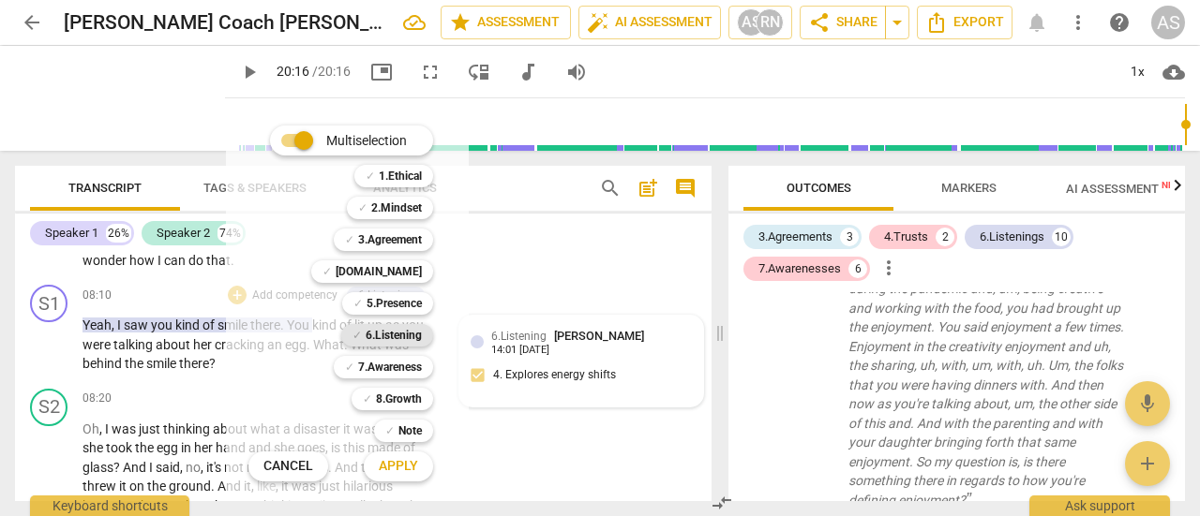
click at [394, 335] on b "6.Listening" at bounding box center [394, 335] width 56 height 22
click at [409, 474] on span "Apply" at bounding box center [398, 466] width 39 height 19
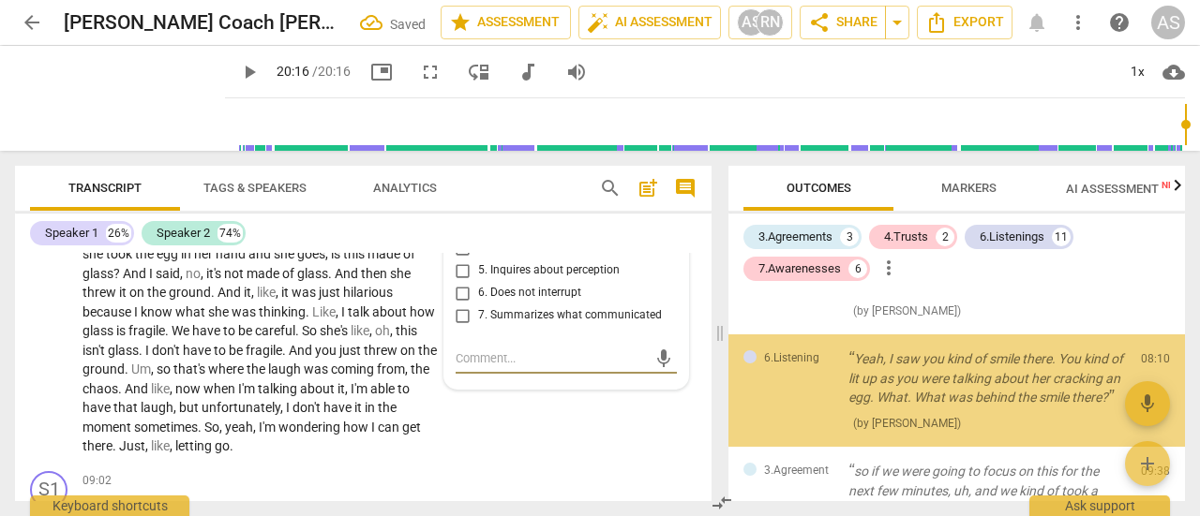
scroll to position [1674, 0]
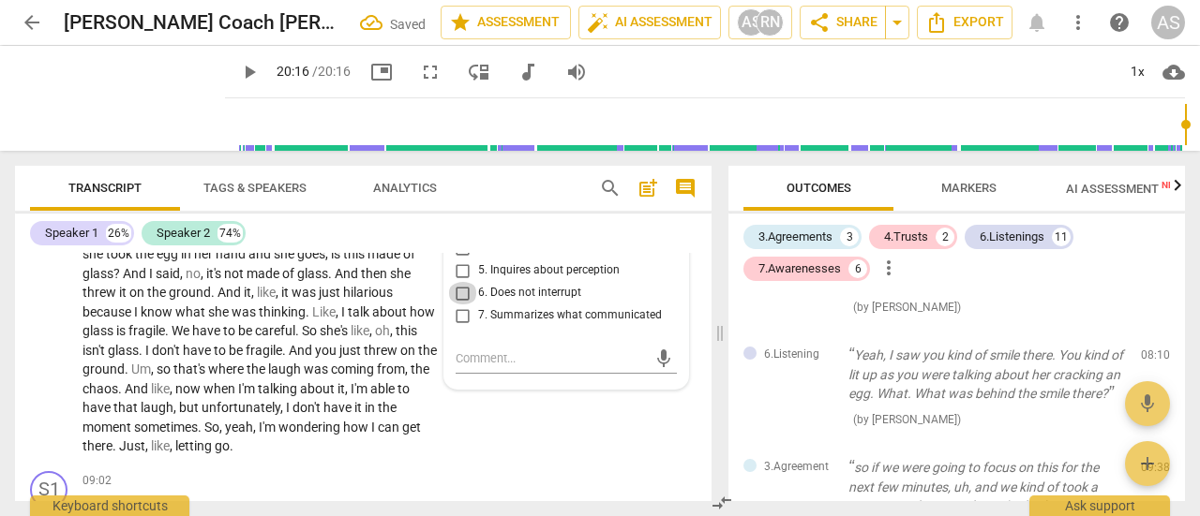
click at [457, 305] on input "6. Does not interrupt" at bounding box center [463, 293] width 30 height 22
checkbox input "true"
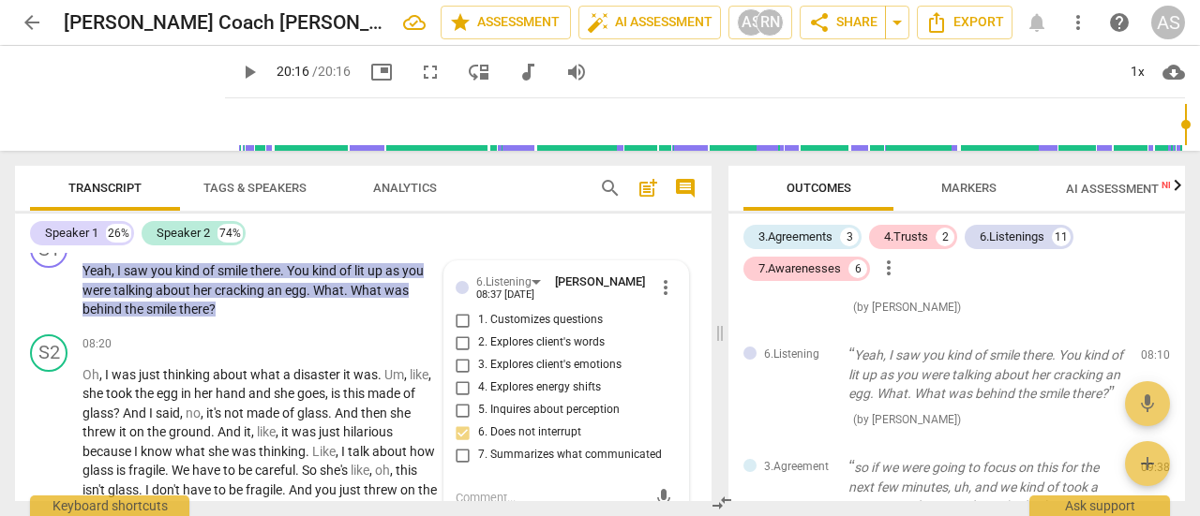
scroll to position [2961, 0]
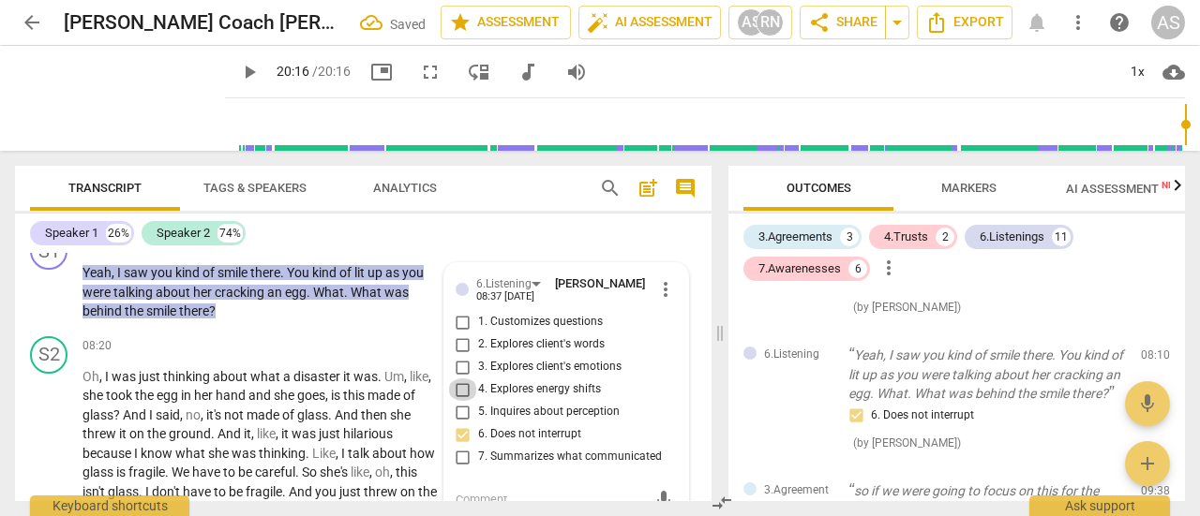
click at [459, 401] on input "4. Explores energy shifts" at bounding box center [463, 390] width 30 height 22
checkbox input "true"
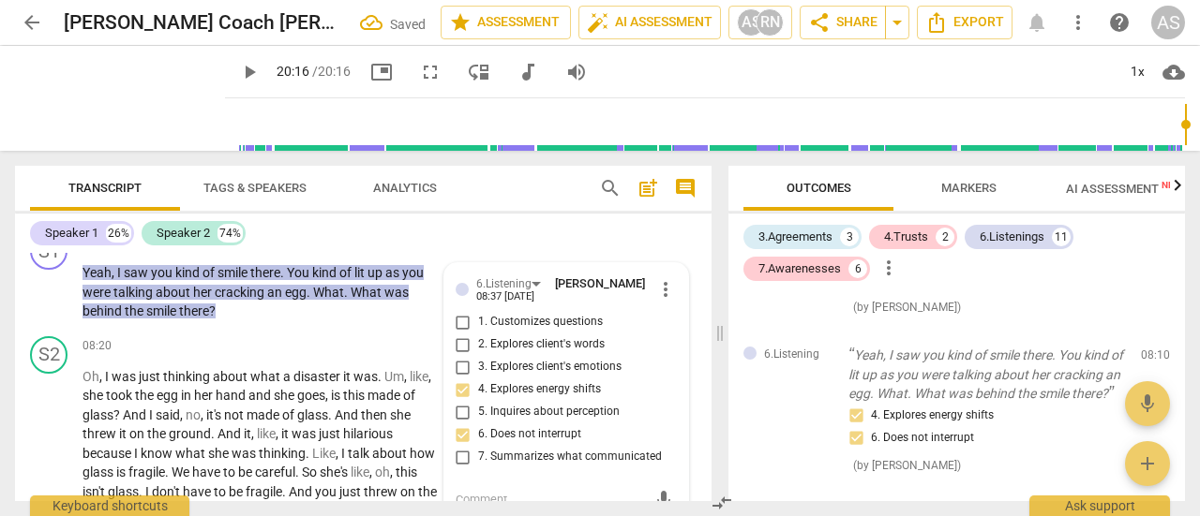
click at [356, 329] on div "S1 play_arrow pause 08:10 + Add competency 6.Listenings keyboard_arrow_right Ye…" at bounding box center [363, 277] width 696 height 104
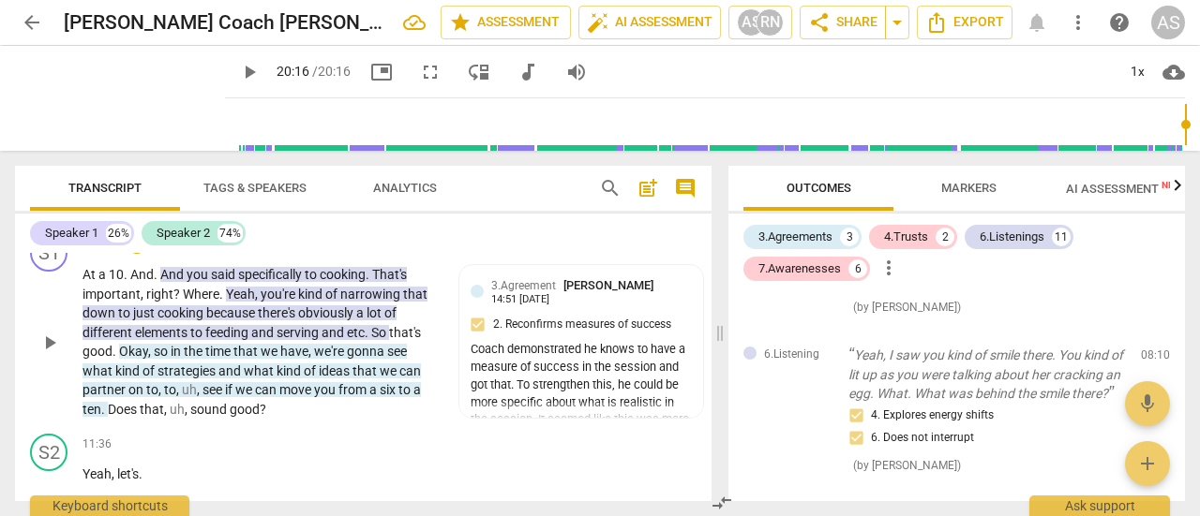
scroll to position [4248, 0]
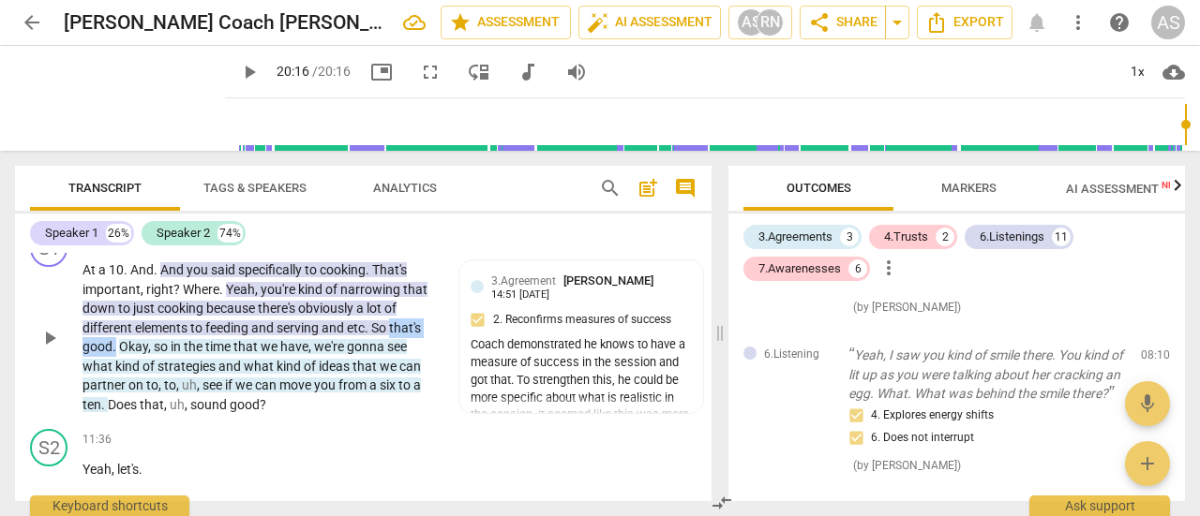
drag, startPoint x: 114, startPoint y: 382, endPoint x: 390, endPoint y: 366, distance: 276.0
click at [390, 366] on p "At a 10 . And . And you said specifically to cooking . That's important , right…" at bounding box center [259, 338] width 355 height 154
click at [178, 249] on p "Add competency" at bounding box center [194, 240] width 89 height 17
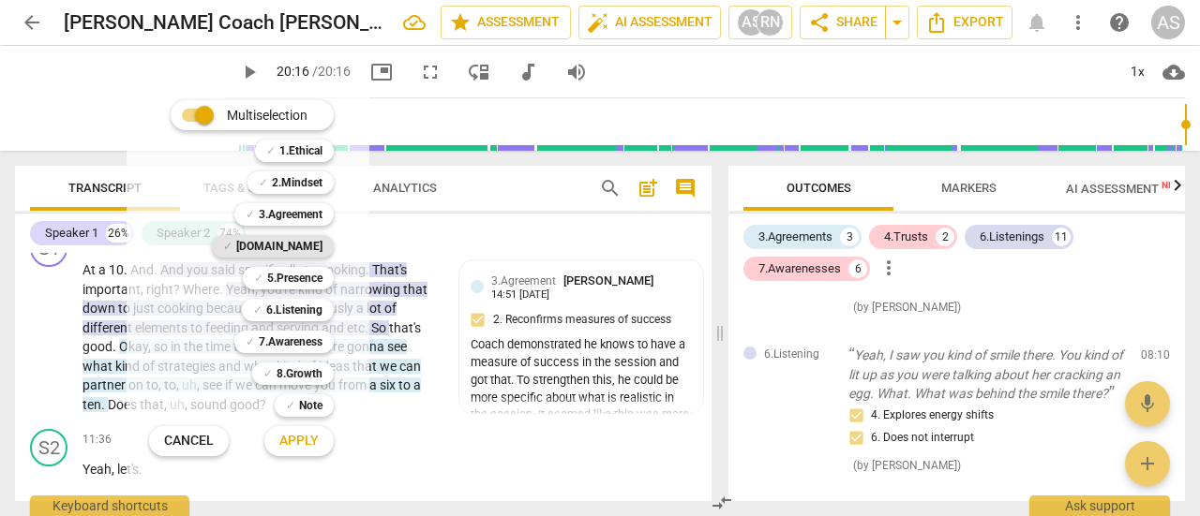
click at [300, 247] on b "[DOMAIN_NAME]" at bounding box center [279, 246] width 86 height 22
click at [308, 445] on span "Apply" at bounding box center [298, 441] width 39 height 19
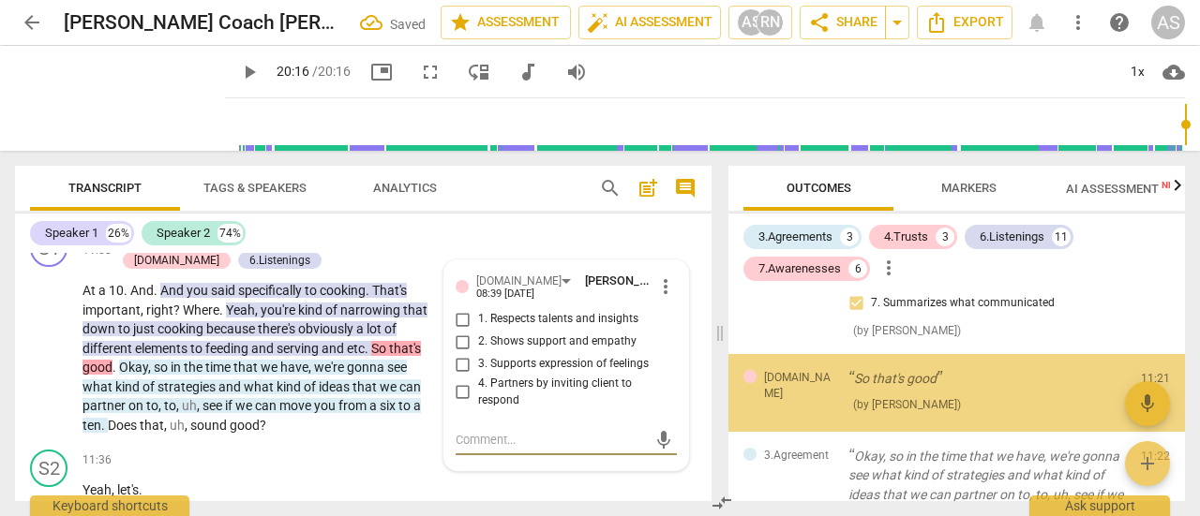
scroll to position [2368, 0]
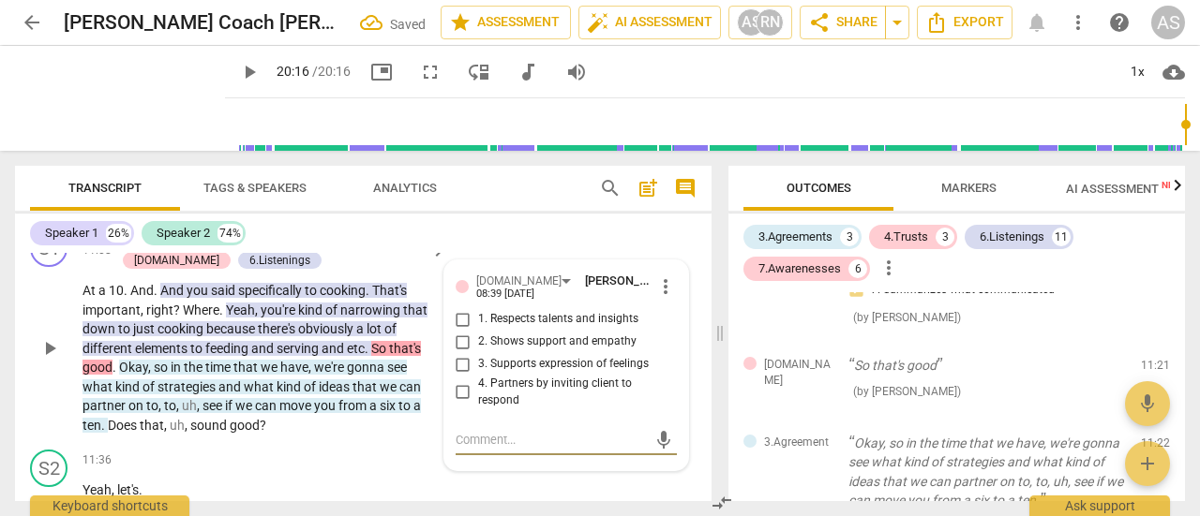
click at [457, 331] on input "1. Respects talents and insights" at bounding box center [463, 319] width 30 height 22
checkbox input "true"
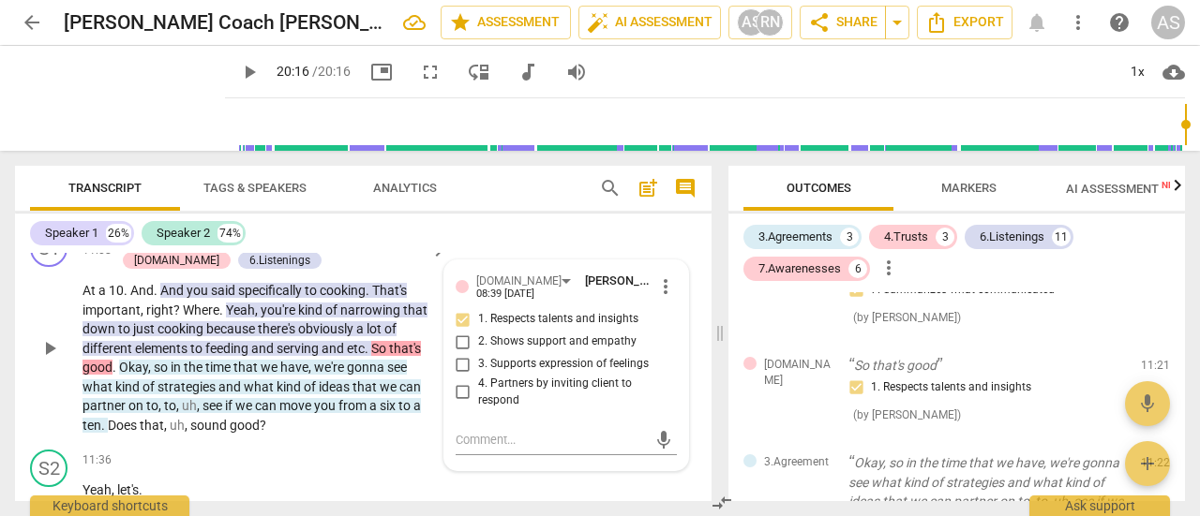
click at [358, 435] on p "At a 10 . And . And you said specifically to cooking . That's important , right…" at bounding box center [259, 358] width 355 height 154
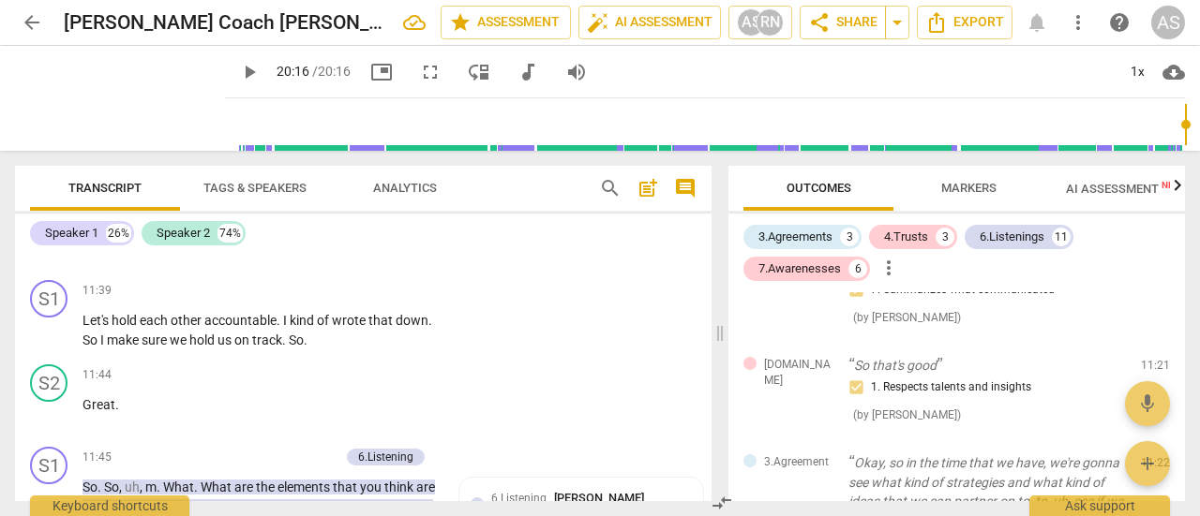
scroll to position [4521, 0]
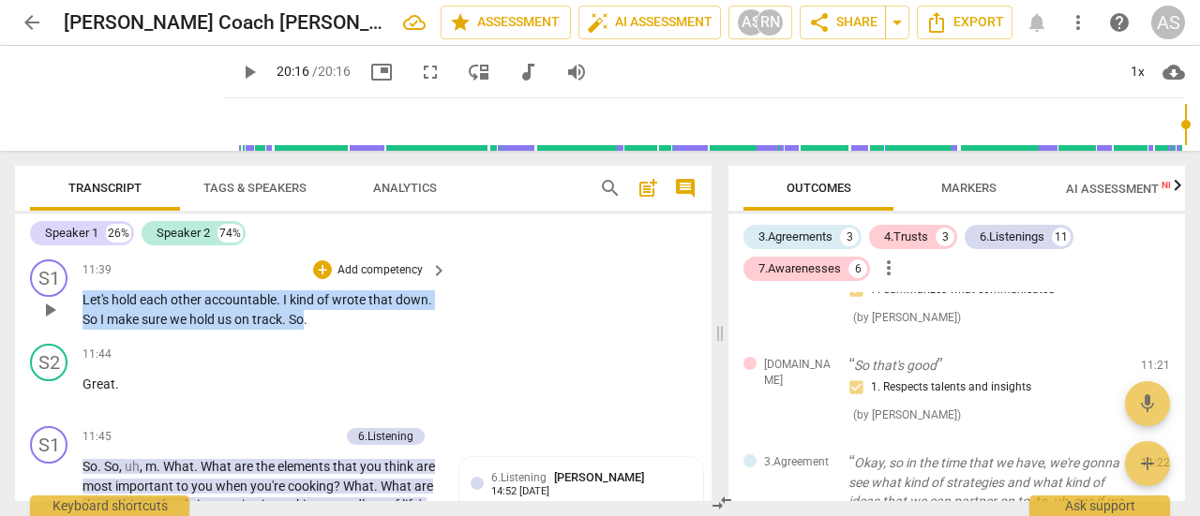
drag, startPoint x: 306, startPoint y: 358, endPoint x: 77, endPoint y: 340, distance: 229.4
click at [77, 337] on div "S1 play_arrow pause 11:39 + Add competency keyboard_arrow_right Let's hold each…" at bounding box center [363, 294] width 696 height 84
click at [406, 279] on p "Add competency" at bounding box center [380, 270] width 89 height 17
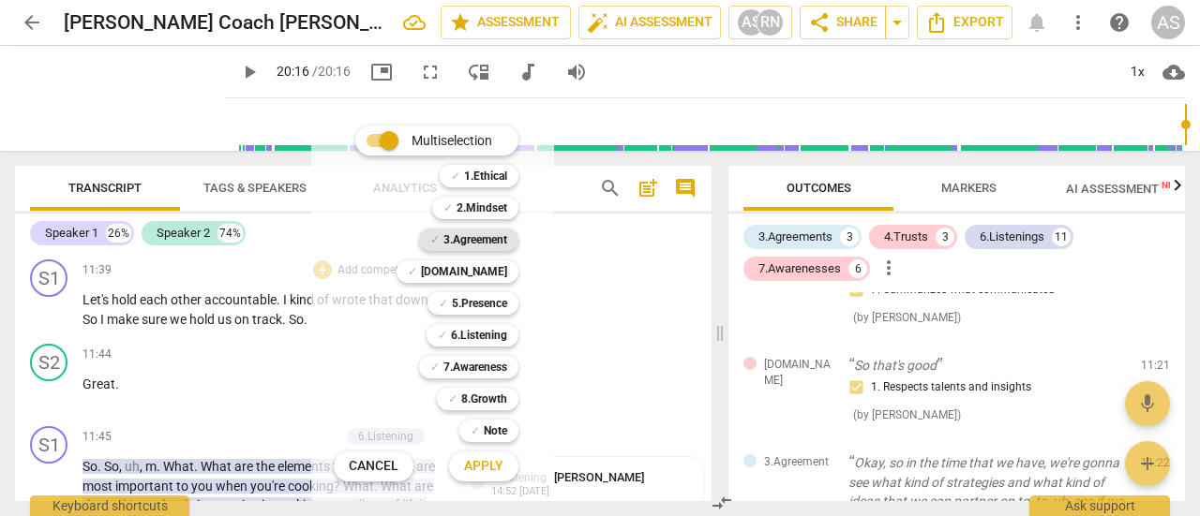
click at [479, 243] on b "3.Agreement" at bounding box center [475, 240] width 64 height 22
click at [489, 472] on span "Apply" at bounding box center [483, 466] width 39 height 19
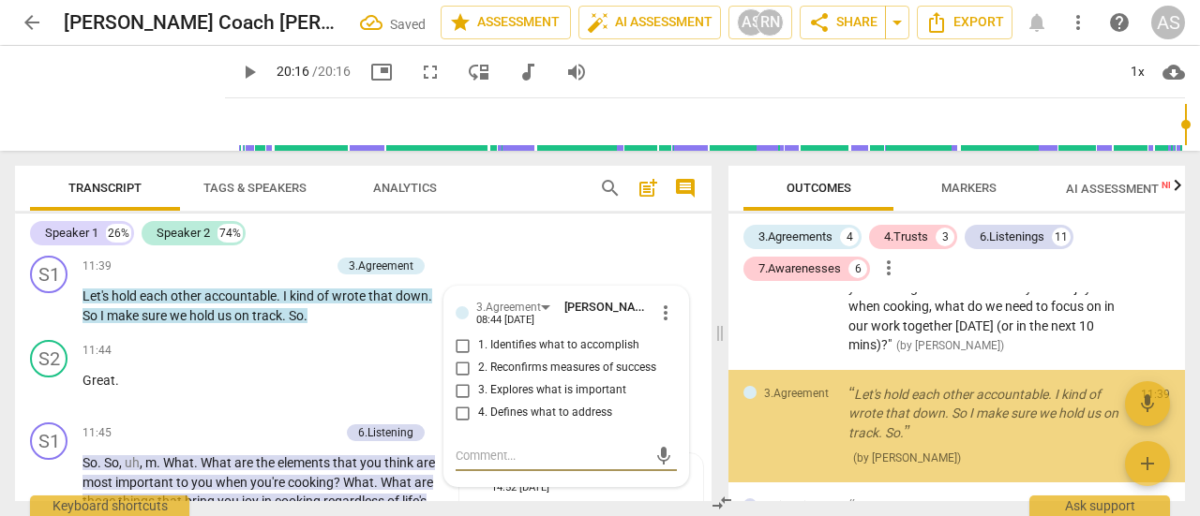
scroll to position [2832, 0]
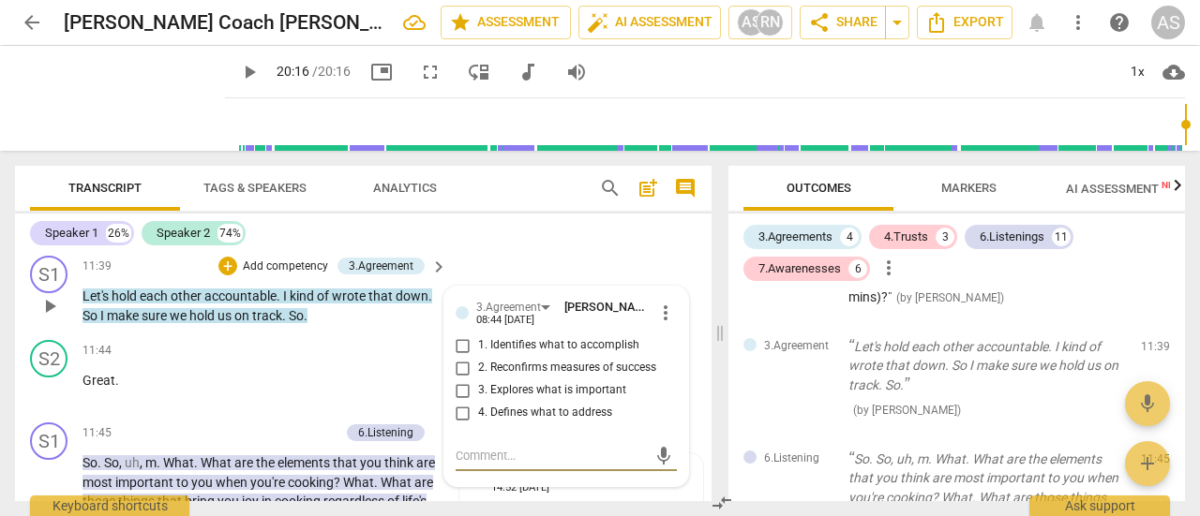
click at [460, 380] on input "2. Reconfirms measures of success" at bounding box center [463, 368] width 30 height 22
checkbox input "true"
click at [470, 465] on textarea at bounding box center [551, 456] width 191 height 18
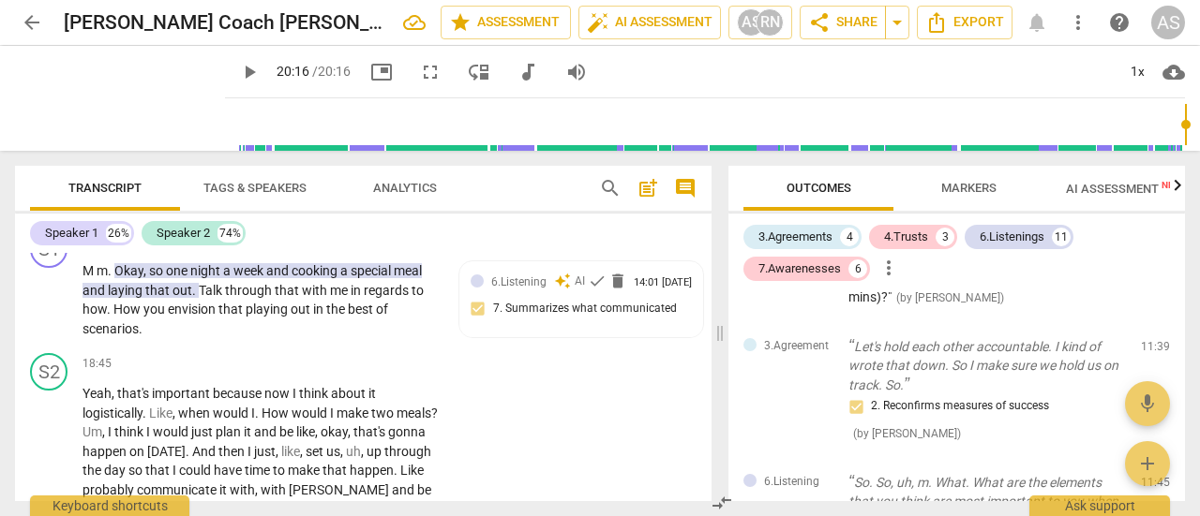
scroll to position [6824, 0]
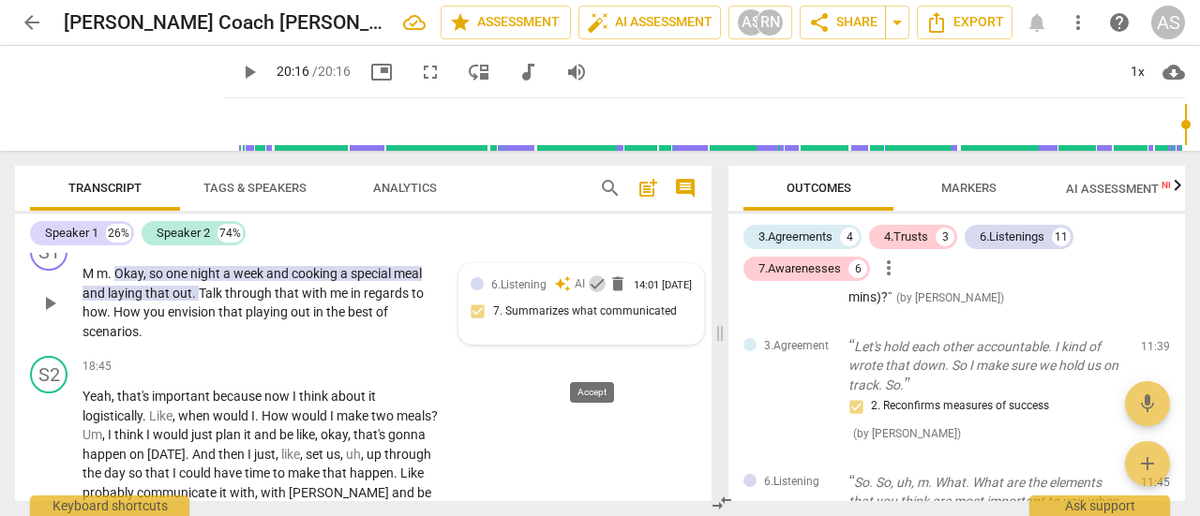
click at [593, 293] on span "check" at bounding box center [597, 284] width 19 height 19
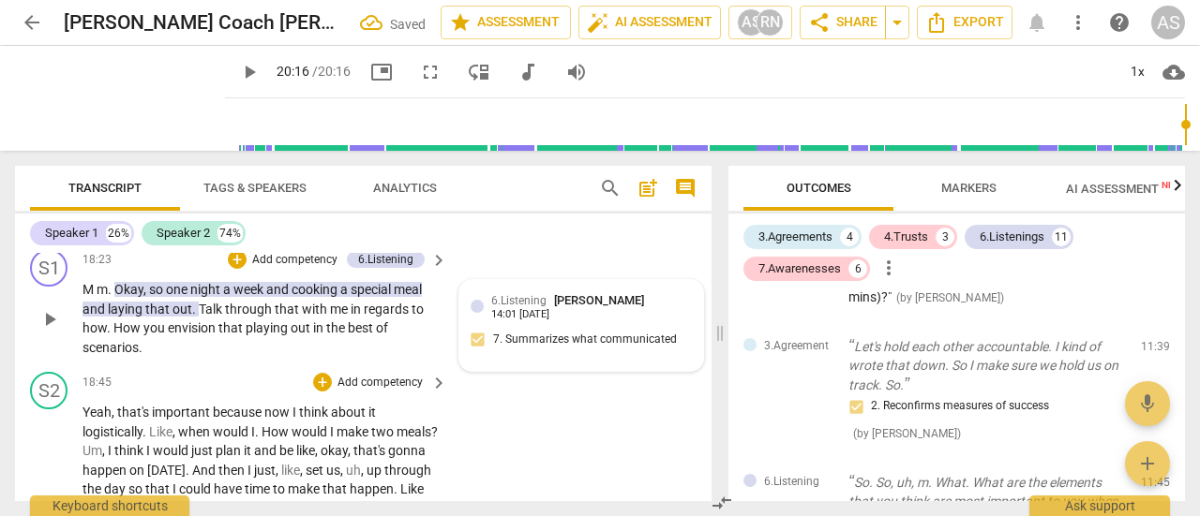
scroll to position [6807, 0]
type input "1216"
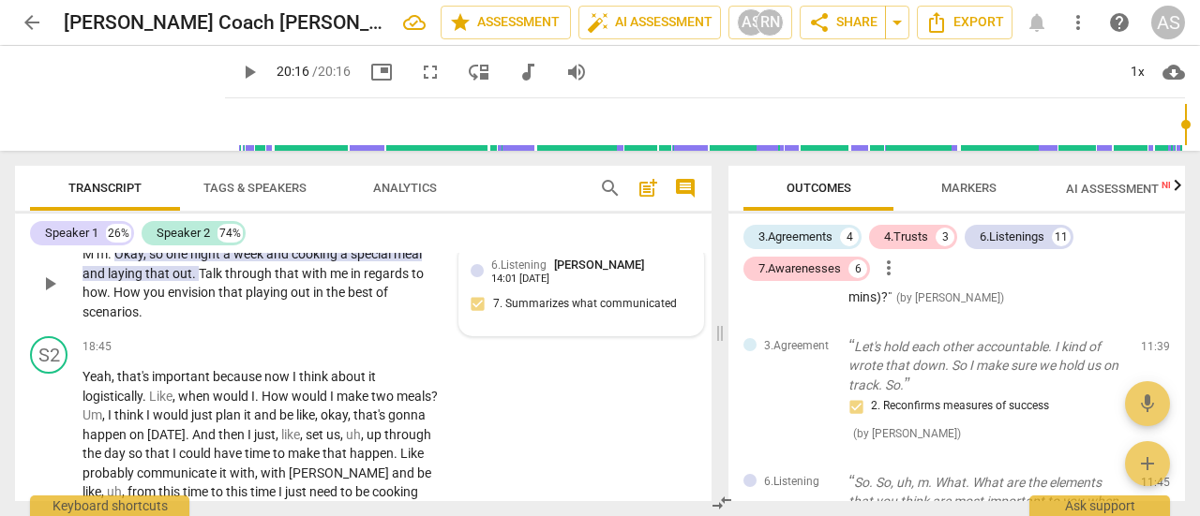
scroll to position [6823, 0]
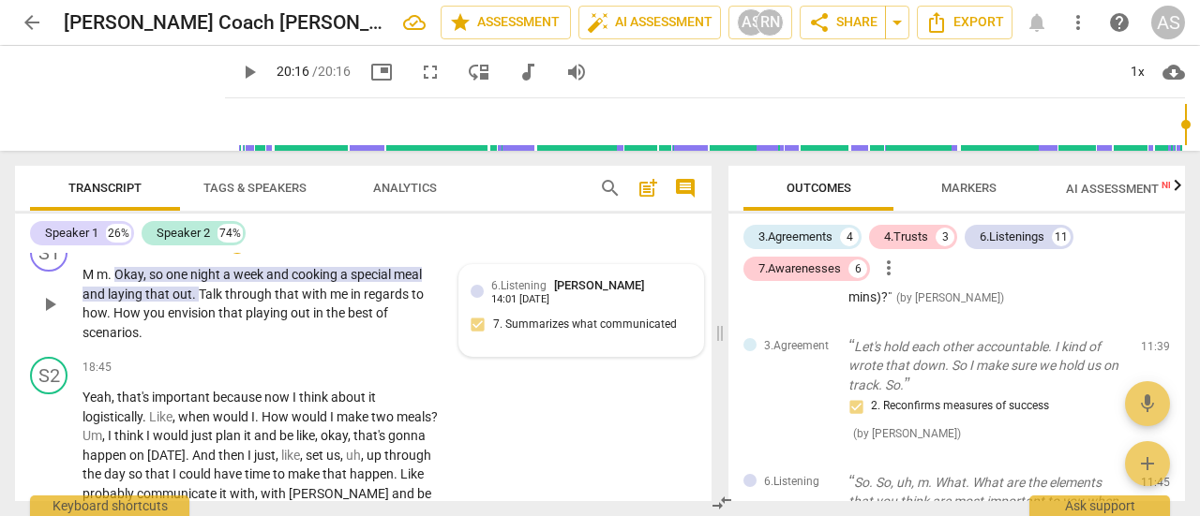
click at [583, 345] on div "6.Listening [PERSON_NAME] 14:01 [DATE] 7. Summarizes what communicated" at bounding box center [581, 311] width 221 height 68
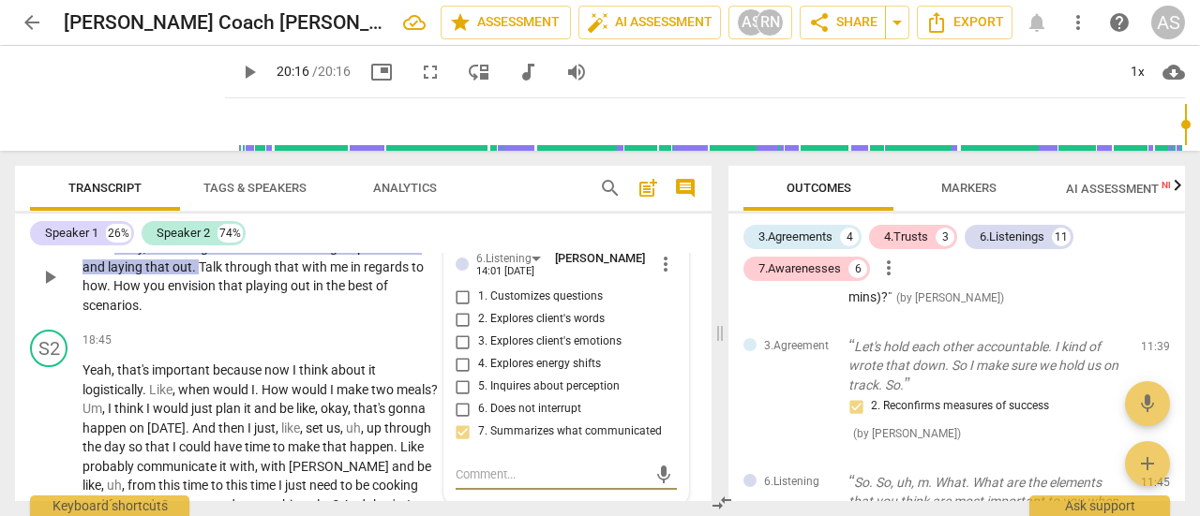
scroll to position [6848, 0]
click at [660, 277] on span "more_vert" at bounding box center [665, 266] width 22 height 22
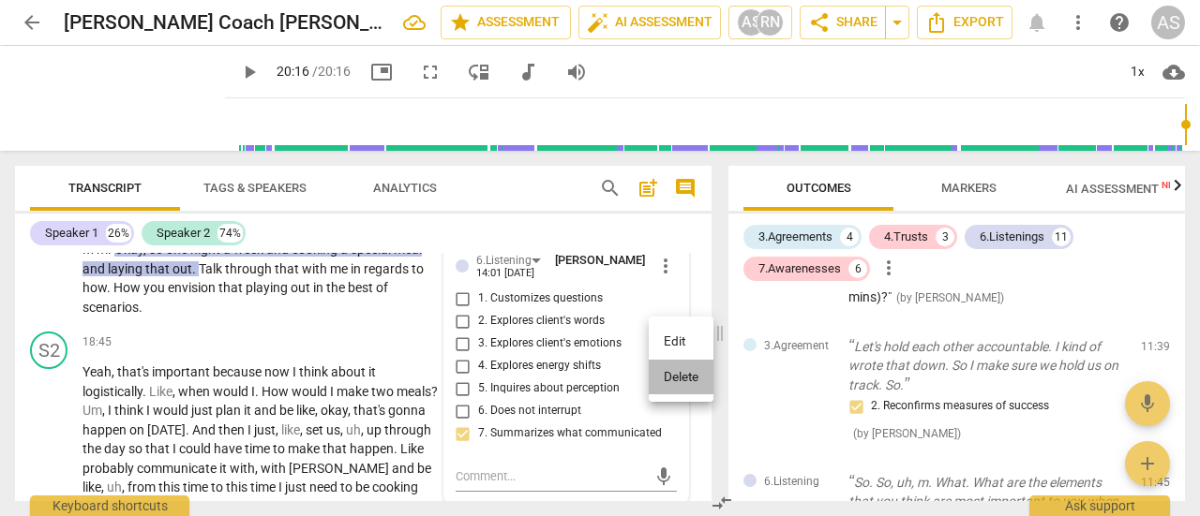
click at [680, 374] on li "Delete" at bounding box center [681, 378] width 65 height 36
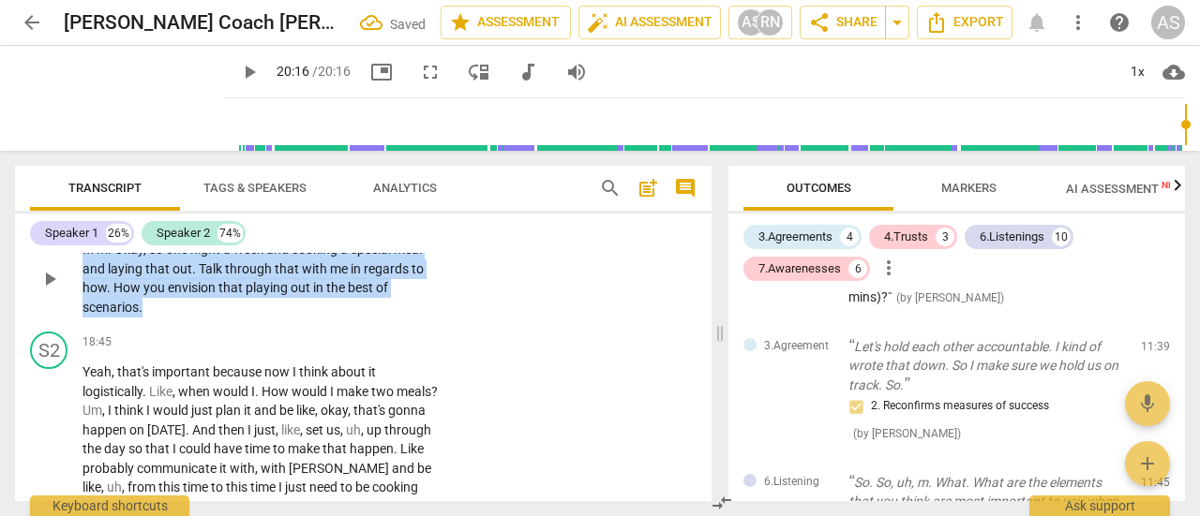
drag, startPoint x: 150, startPoint y: 380, endPoint x: 82, endPoint y: 325, distance: 86.7
click at [82, 317] on p "M m . Okay , so one night a week and cooking a special meal and laying that out…" at bounding box center [259, 278] width 355 height 77
click at [351, 229] on p "Add competency" at bounding box center [380, 220] width 89 height 17
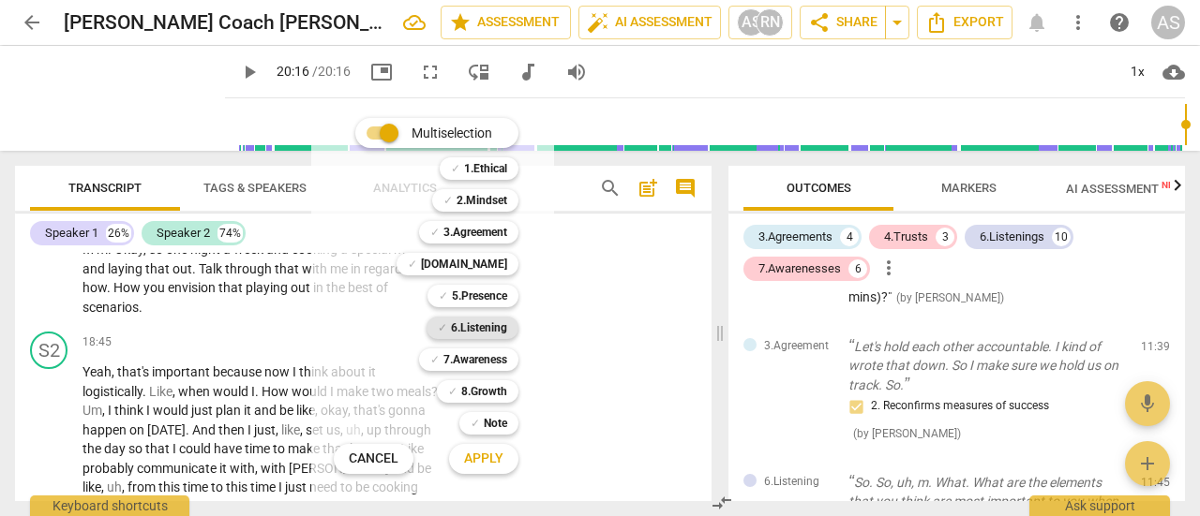
click at [479, 327] on b "6.Listening" at bounding box center [479, 328] width 56 height 22
click at [486, 460] on span "Apply" at bounding box center [483, 459] width 39 height 19
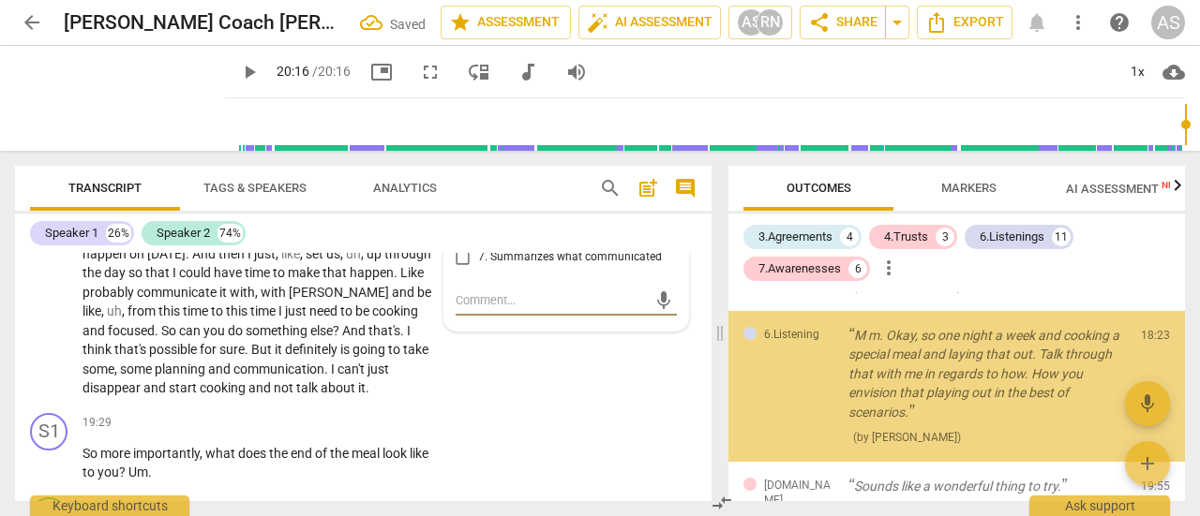
scroll to position [3971, 0]
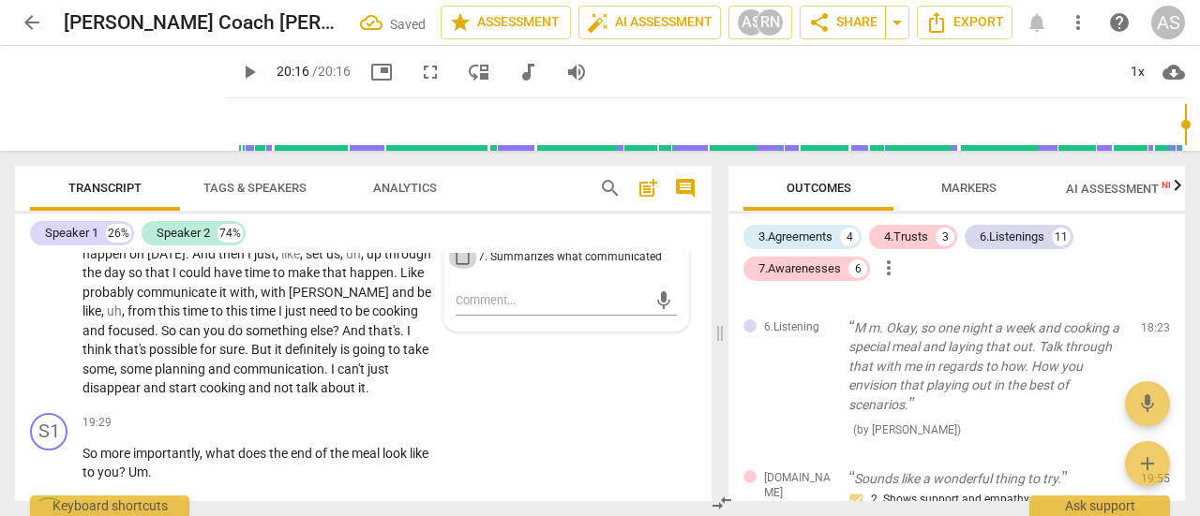
click at [457, 269] on input "7. Summarizes what communicated" at bounding box center [463, 258] width 30 height 22
checkbox input "true"
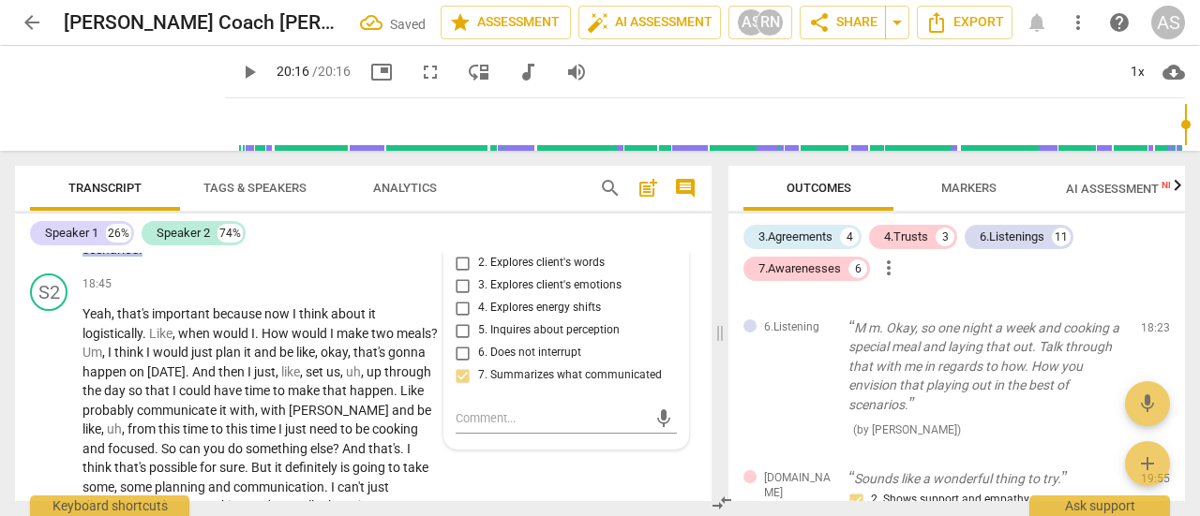
scroll to position [6884, 0]
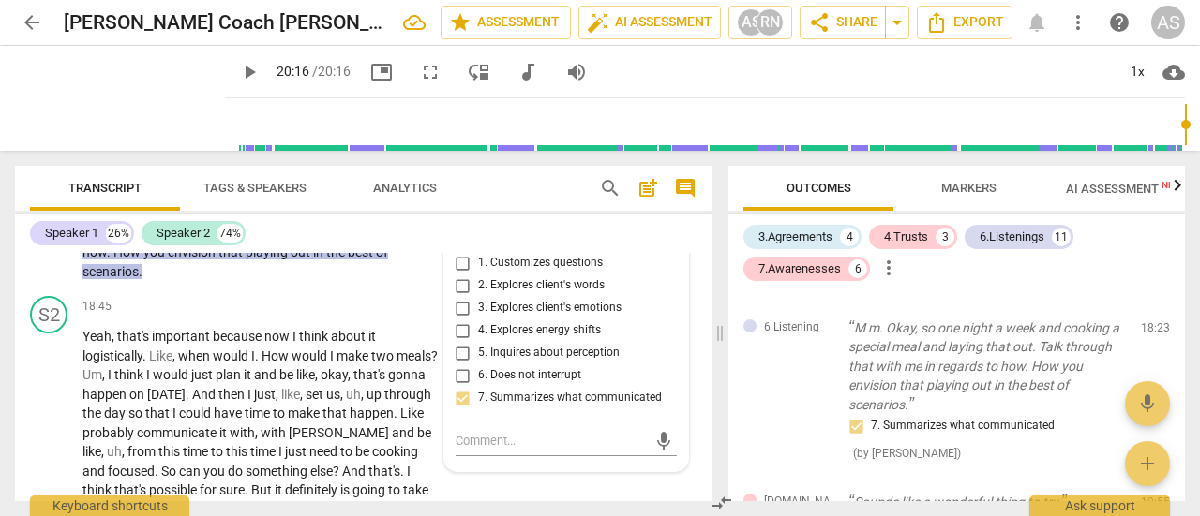
click at [281, 193] on p "Add competency" at bounding box center [294, 184] width 89 height 17
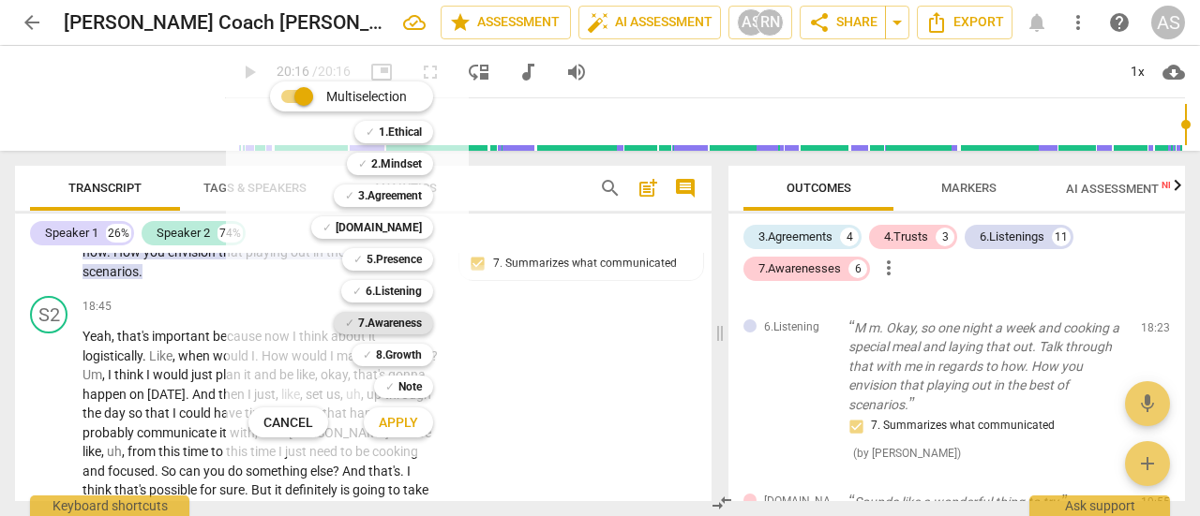
click at [402, 333] on b "7.Awareness" at bounding box center [390, 323] width 64 height 22
click at [405, 428] on span "Apply" at bounding box center [398, 423] width 39 height 19
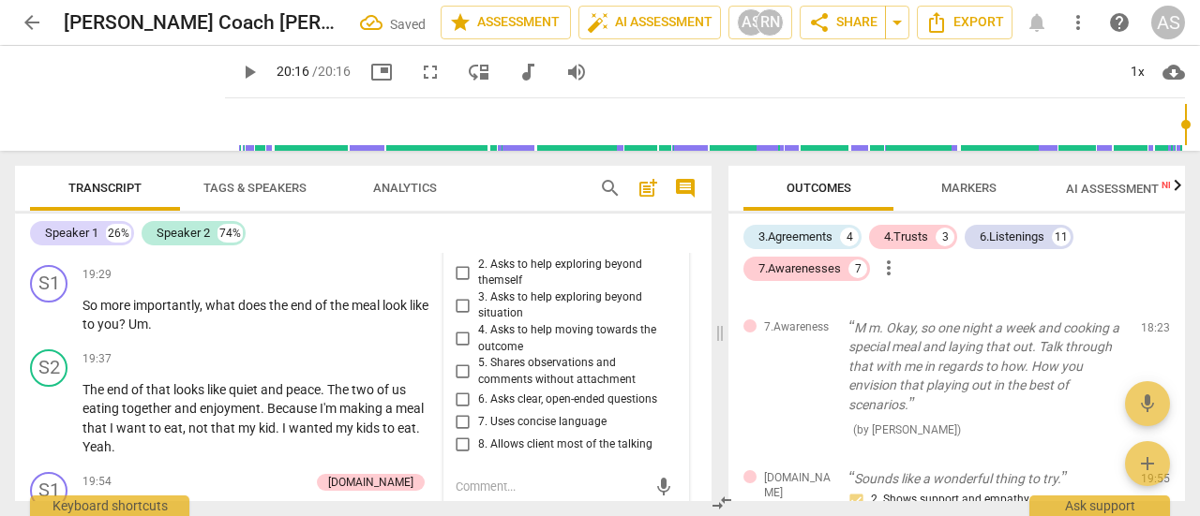
scroll to position [7175, 0]
click at [461, 315] on input "3. Asks to help exploring beyond situation" at bounding box center [463, 303] width 30 height 22
checkbox input "true"
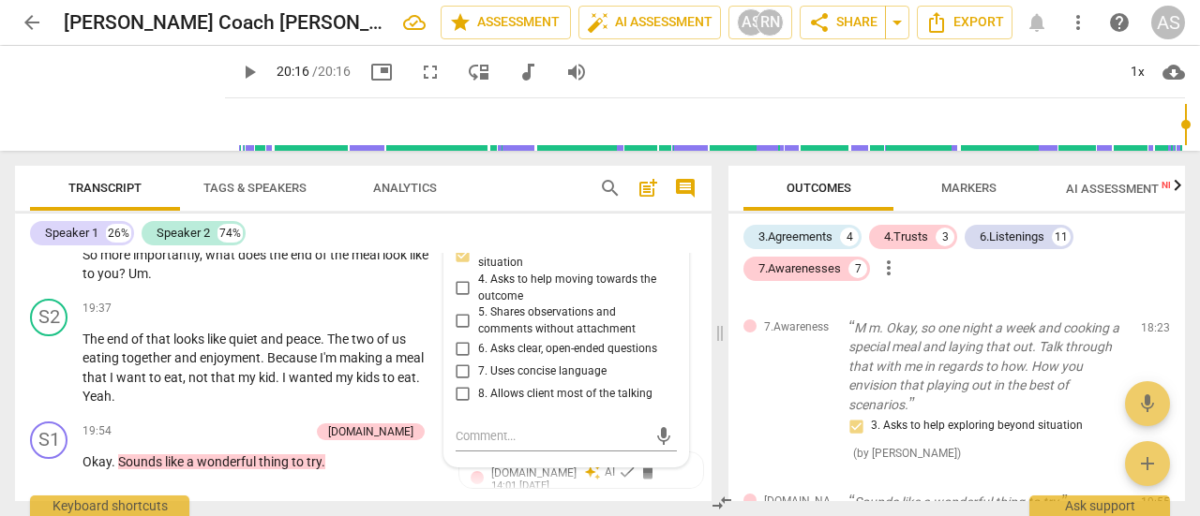
scroll to position [7230, 0]
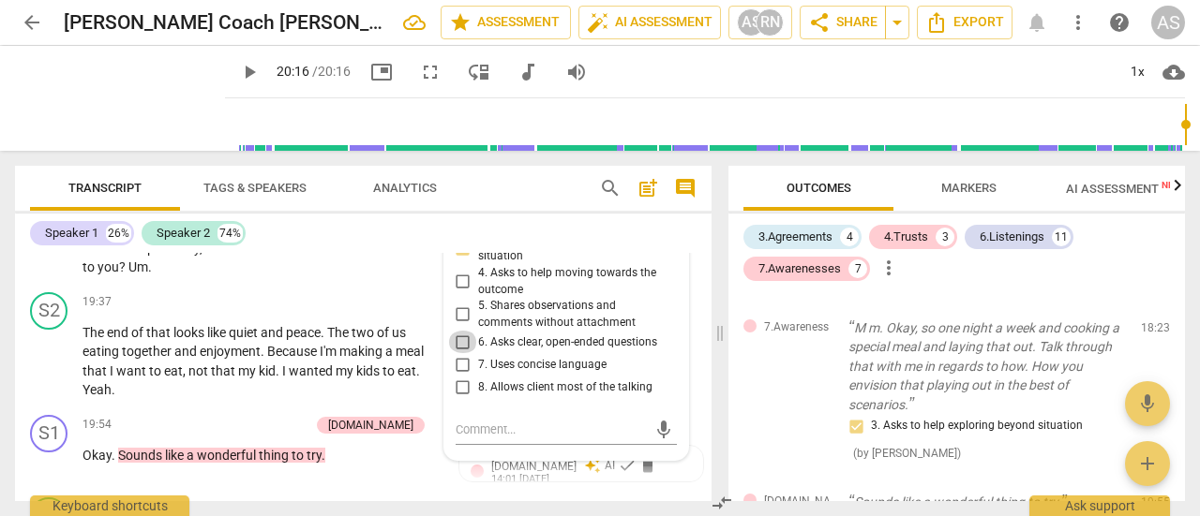
click at [457, 353] on input "6. Asks clear, open-ended questions" at bounding box center [463, 342] width 30 height 22
checkbox input "true"
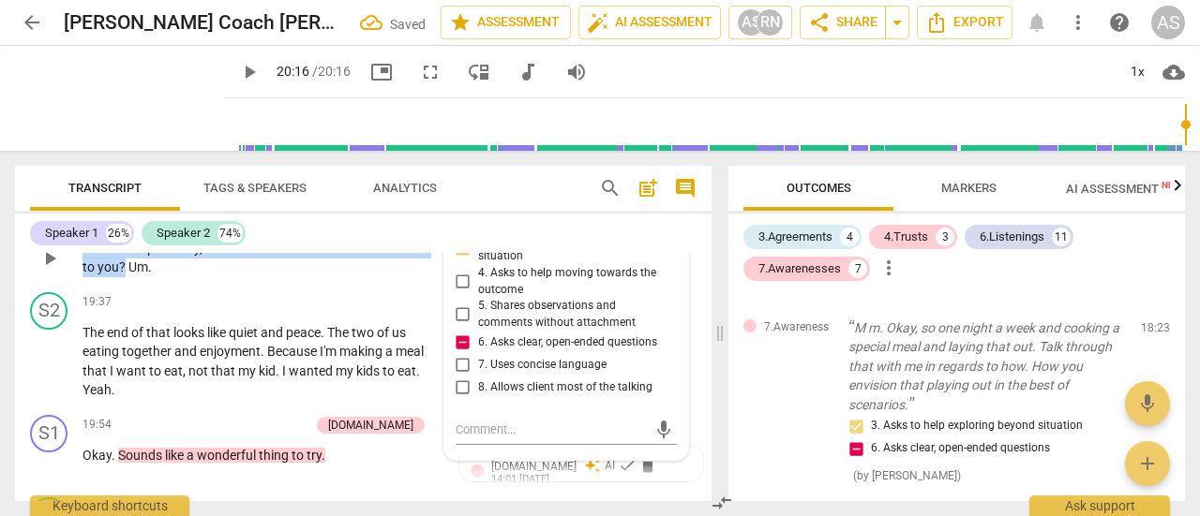
drag, startPoint x: 125, startPoint y: 343, endPoint x: 81, endPoint y: 329, distance: 46.2
click at [81, 285] on div "S1 play_arrow pause 19:29 + Add competency keyboard_arrow_right So more importa…" at bounding box center [363, 243] width 696 height 84
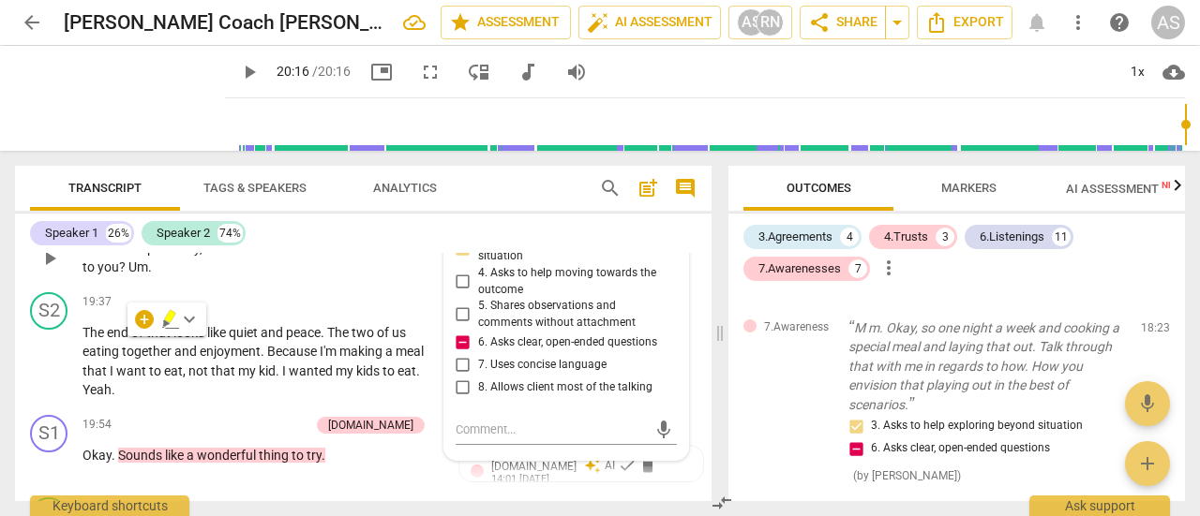
click at [397, 285] on div "S1 play_arrow pause 19:29 + Add competency keyboard_arrow_right So more importa…" at bounding box center [363, 243] width 696 height 84
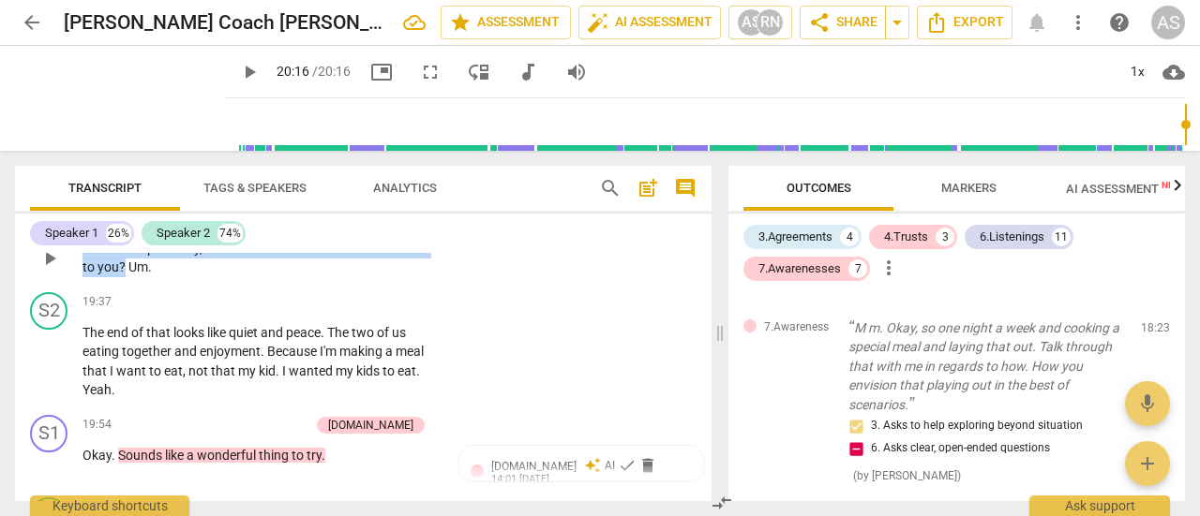
drag, startPoint x: 126, startPoint y: 344, endPoint x: 81, endPoint y: 331, distance: 46.9
click at [81, 285] on div "S1 play_arrow pause 19:29 + Add competency keyboard_arrow_right So more importa…" at bounding box center [363, 243] width 696 height 84
click at [363, 227] on p "Add competency" at bounding box center [380, 218] width 89 height 17
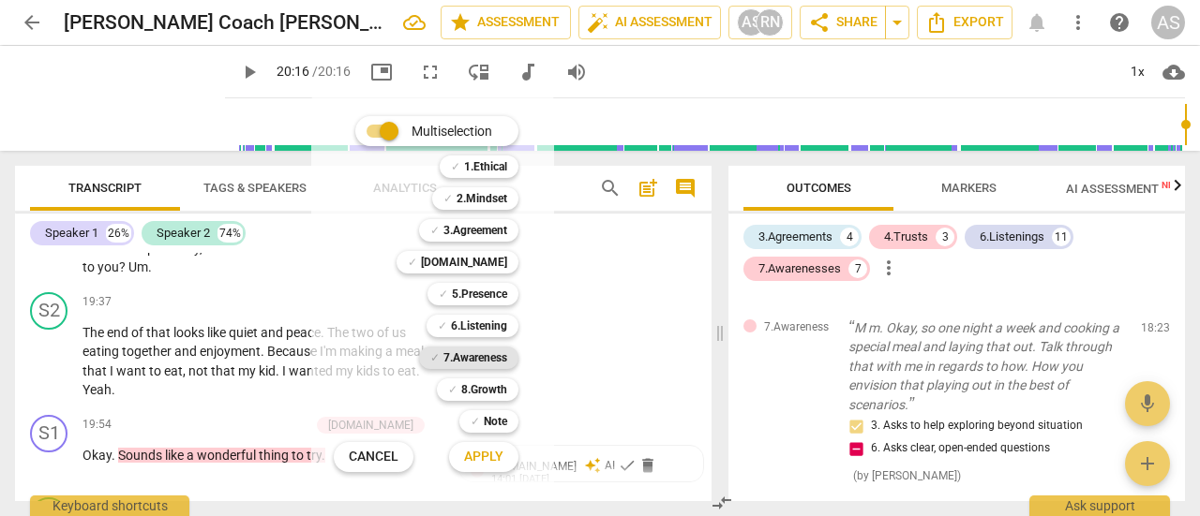
click at [471, 359] on b "7.Awareness" at bounding box center [475, 358] width 64 height 22
click at [487, 460] on span "Apply" at bounding box center [483, 457] width 39 height 19
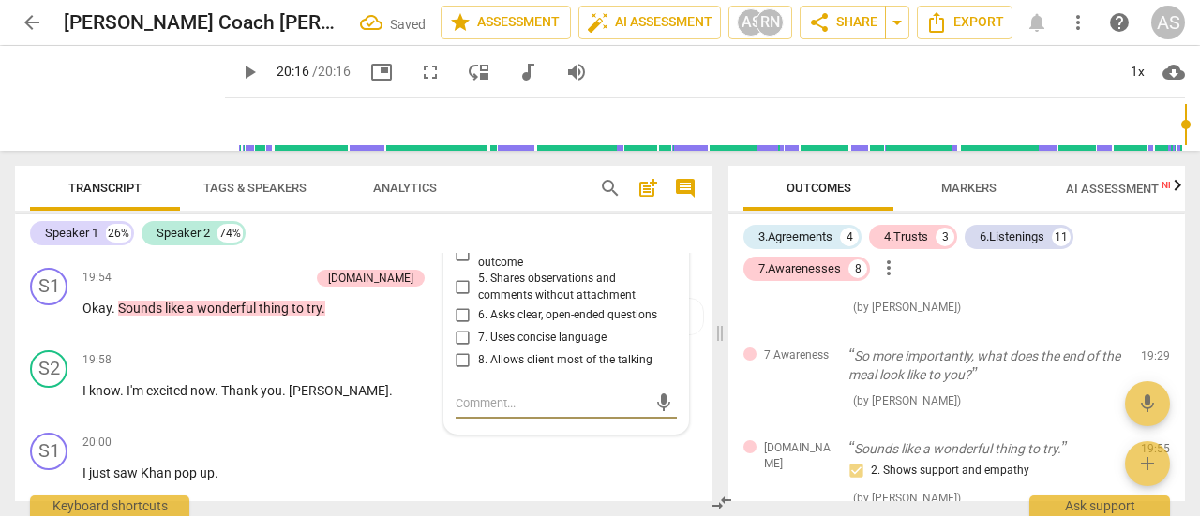
scroll to position [7376, 0]
click at [457, 351] on input "7. Uses concise language" at bounding box center [463, 339] width 30 height 22
checkbox input "true"
click at [457, 328] on input "6. Asks clear, open-ended questions" at bounding box center [463, 317] width 30 height 22
checkbox input "true"
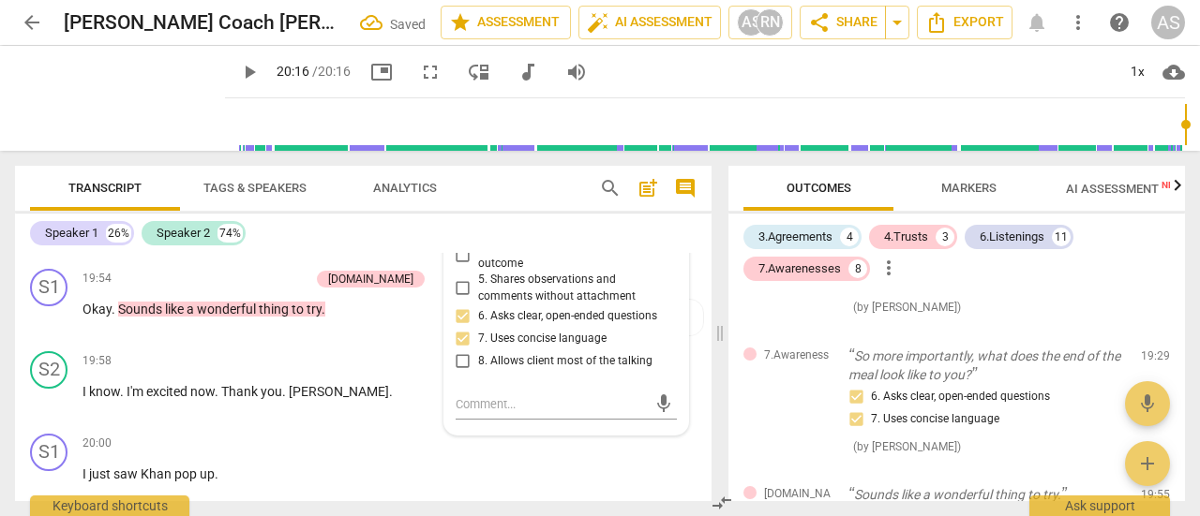
click at [457, 234] on input "3. Asks to help exploring beyond situation" at bounding box center [463, 223] width 30 height 22
checkbox input "true"
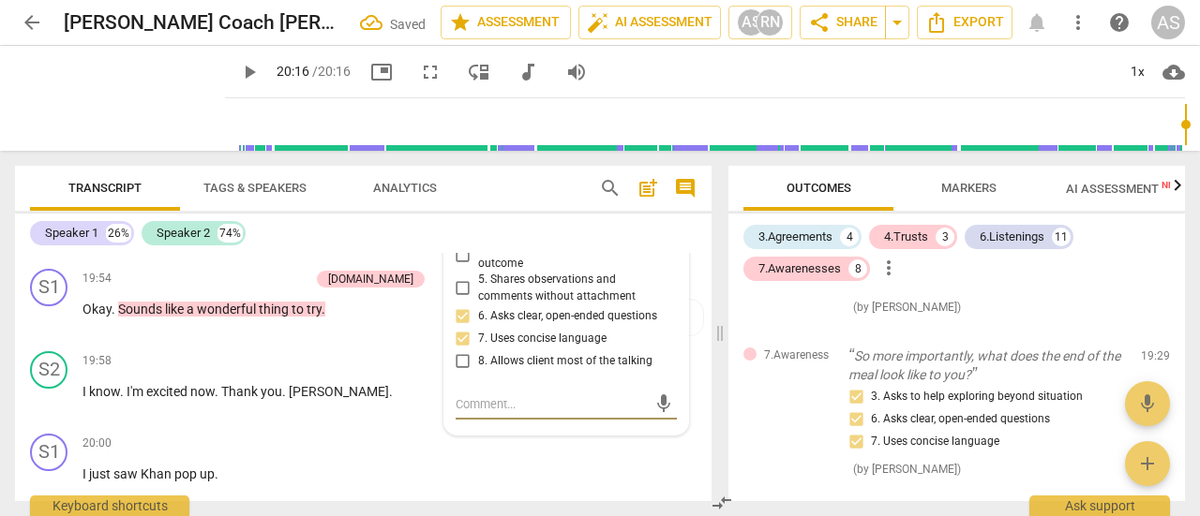
click at [479, 413] on textarea at bounding box center [551, 405] width 191 height 18
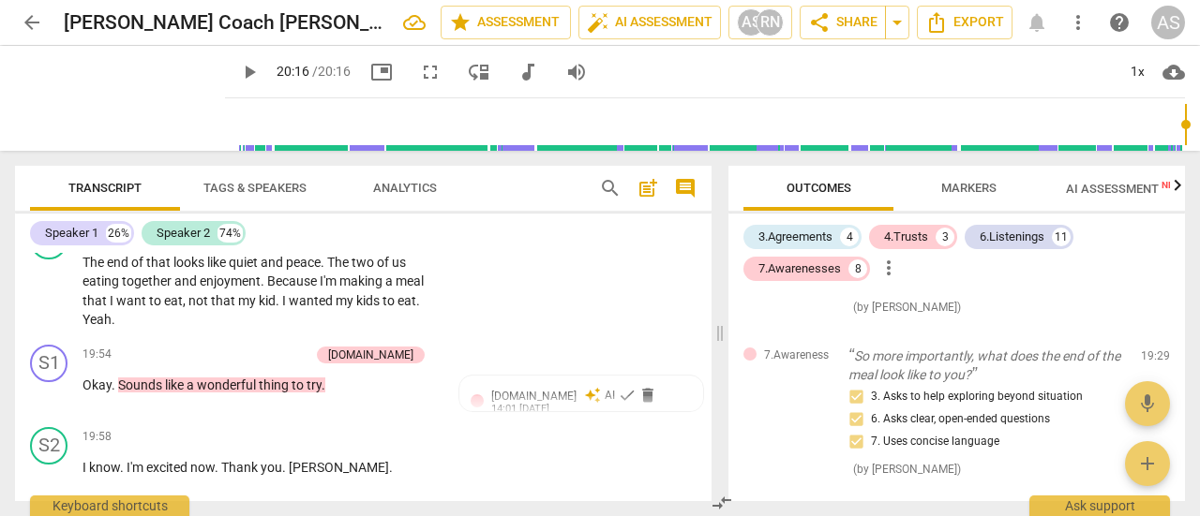
scroll to position [7197, 0]
